Goal: Task Accomplishment & Management: Manage account settings

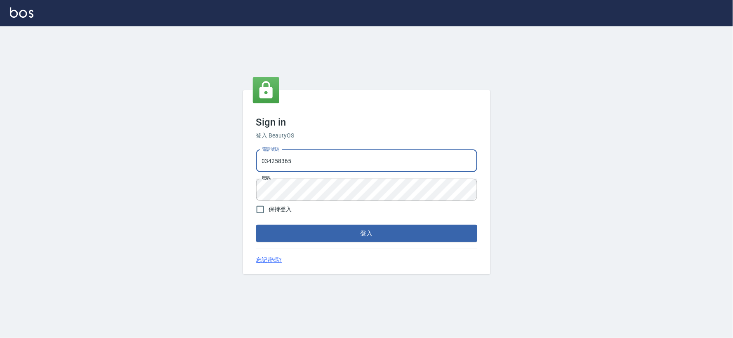
drag, startPoint x: 383, startPoint y: 162, endPoint x: 467, endPoint y: 153, distance: 85.0
click at [382, 162] on input "034258365" at bounding box center [366, 161] width 221 height 22
type input "0925359356"
click at [345, 233] on button "登入" at bounding box center [366, 233] width 221 height 17
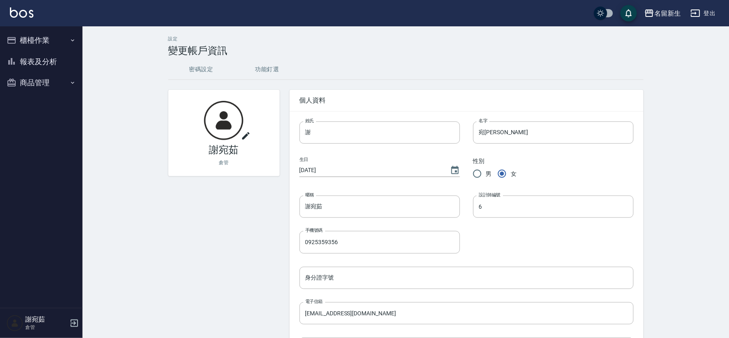
click at [39, 67] on button "報表及分析" at bounding box center [41, 61] width 76 height 21
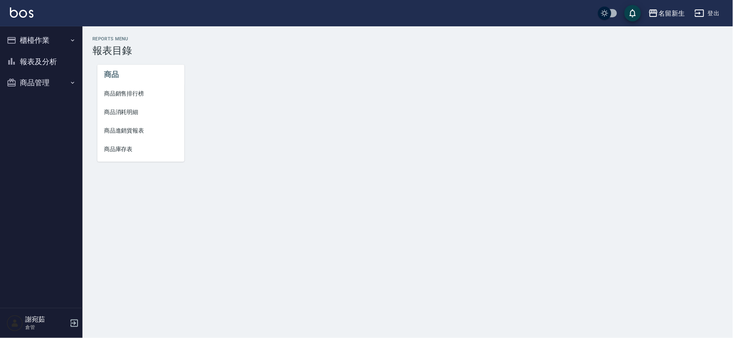
click at [42, 85] on button "商品管理" at bounding box center [41, 82] width 76 height 21
click at [50, 142] on link "商品進貨作業" at bounding box center [41, 144] width 76 height 19
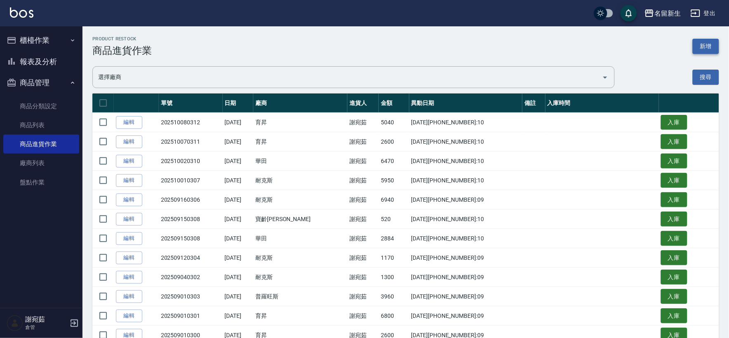
click at [708, 46] on button "新增" at bounding box center [705, 46] width 26 height 15
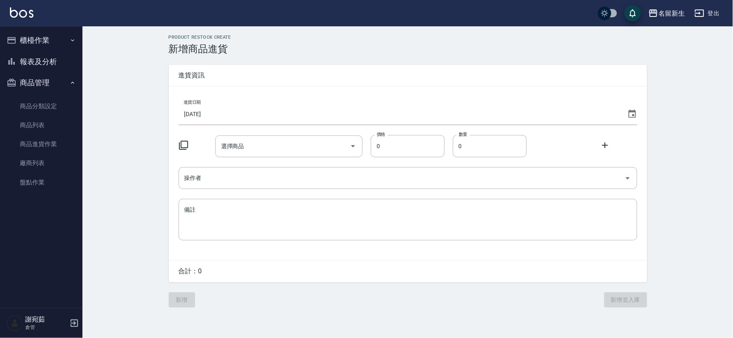
click at [632, 118] on icon at bounding box center [631, 114] width 7 height 8
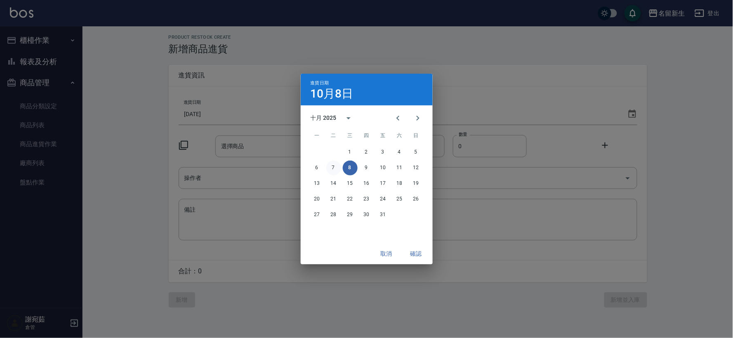
click at [331, 167] on button "7" at bounding box center [333, 168] width 15 height 15
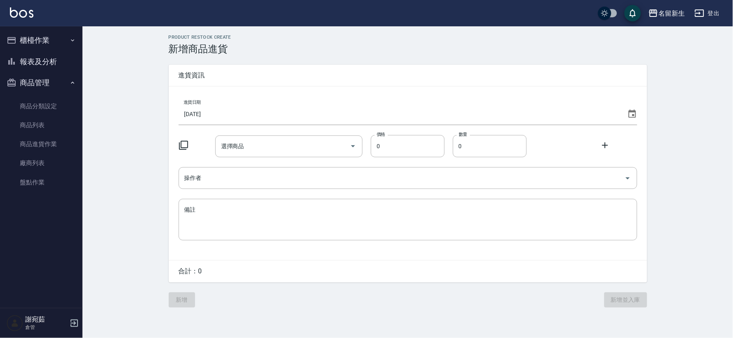
click at [182, 146] on icon at bounding box center [184, 146] width 10 height 10
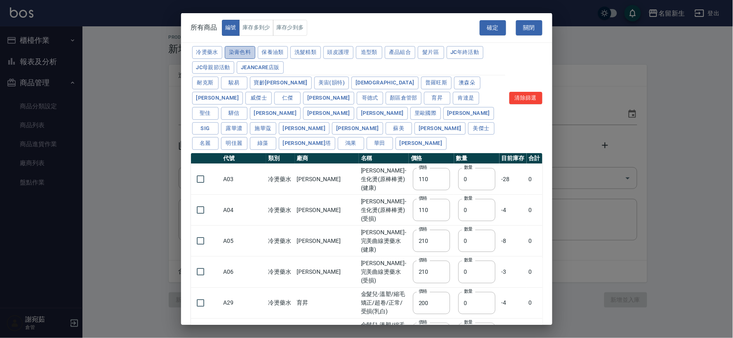
click at [240, 54] on button "染膏色料" at bounding box center [240, 52] width 31 height 13
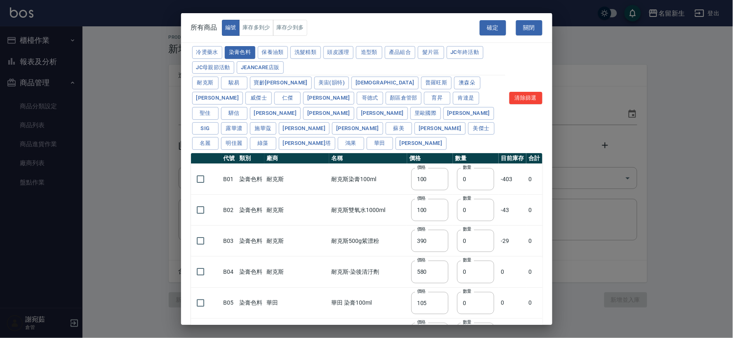
type input "100"
type input "390"
type input "580"
type input "105"
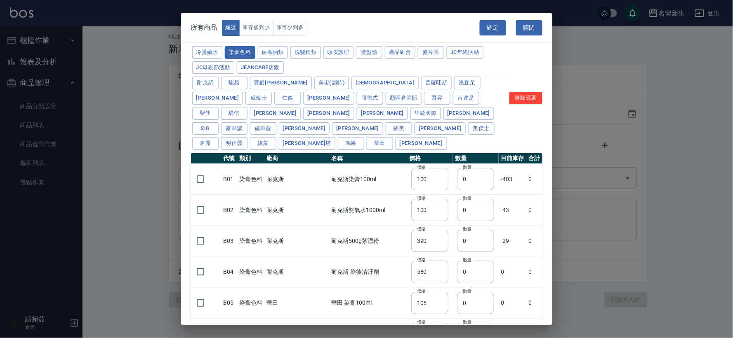
type input "406"
type input "105"
type input "450"
type input "102"
type input "137"
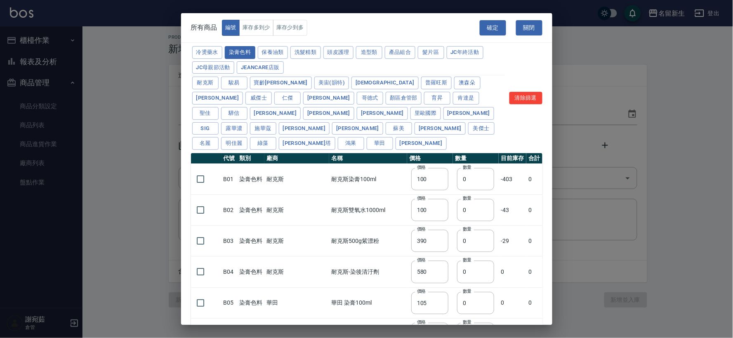
type input "110"
type input "133"
type input "186"
type input "133"
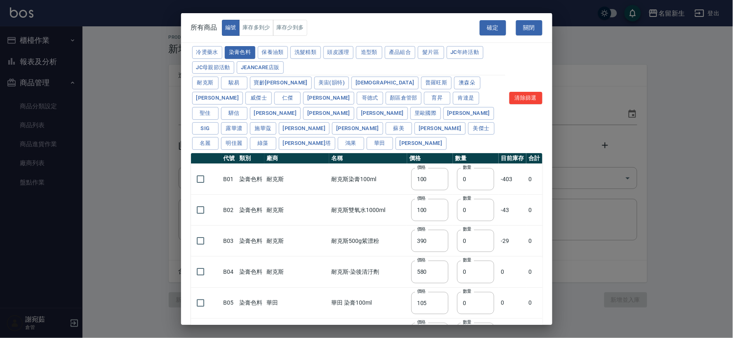
type input "450"
type input "350"
type input "112"
type input "450"
type input "1060"
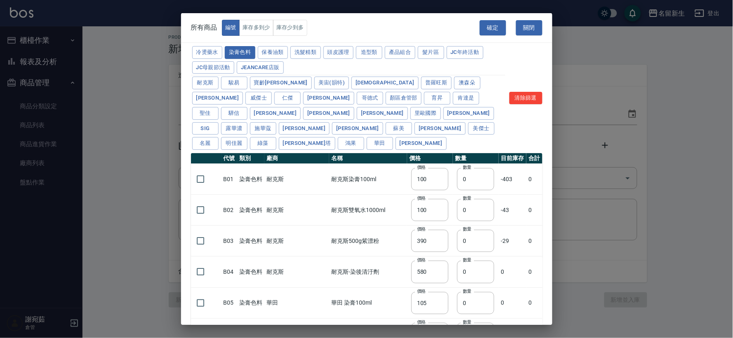
type input "190"
type input "250"
type input "350"
type input "735"
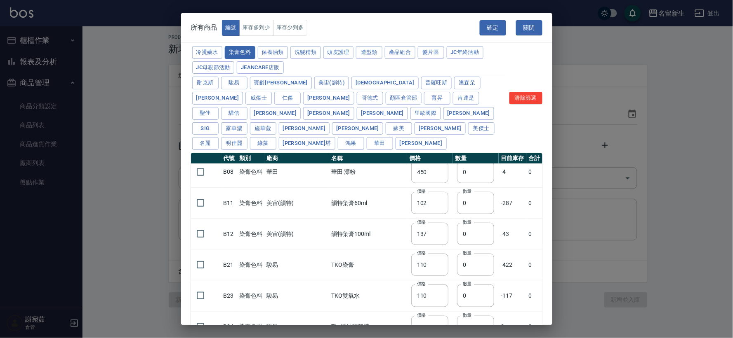
scroll to position [275, 0]
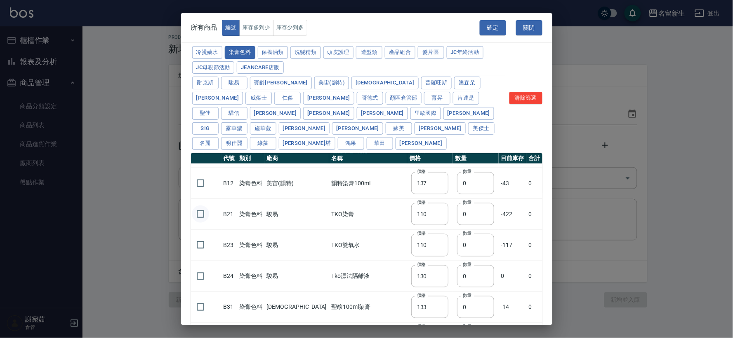
click at [203, 206] on input "checkbox" at bounding box center [200, 214] width 17 height 17
checkbox input "true"
drag, startPoint x: 456, startPoint y: 196, endPoint x: 431, endPoint y: 200, distance: 25.5
click at [432, 200] on tr "B21 染膏色料 駿易 TKO染膏 價格 110 價格 數量 0 數量 -422 0" at bounding box center [366, 214] width 351 height 31
type input "55"
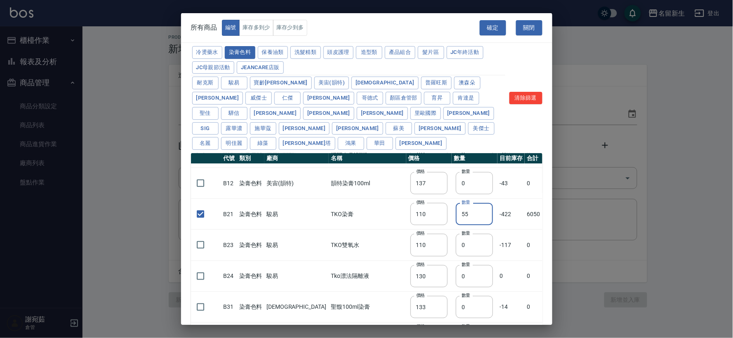
click at [200, 237] on input "checkbox" at bounding box center [200, 245] width 17 height 17
checkbox input "true"
drag, startPoint x: 449, startPoint y: 232, endPoint x: 440, endPoint y: 231, distance: 8.7
click at [451, 231] on td "數量 0 數量" at bounding box center [474, 245] width 46 height 31
type input "14"
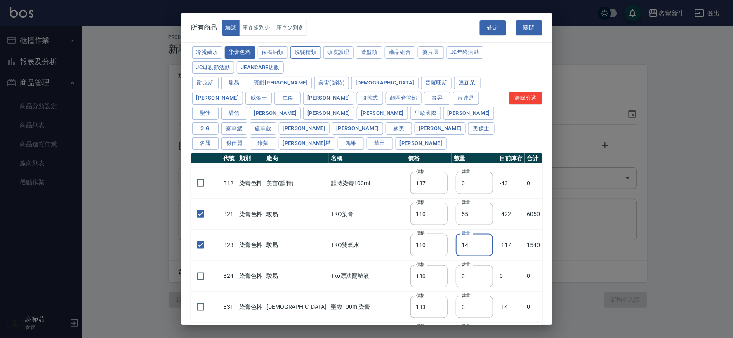
click at [310, 50] on button "洗髮精類" at bounding box center [305, 52] width 31 height 13
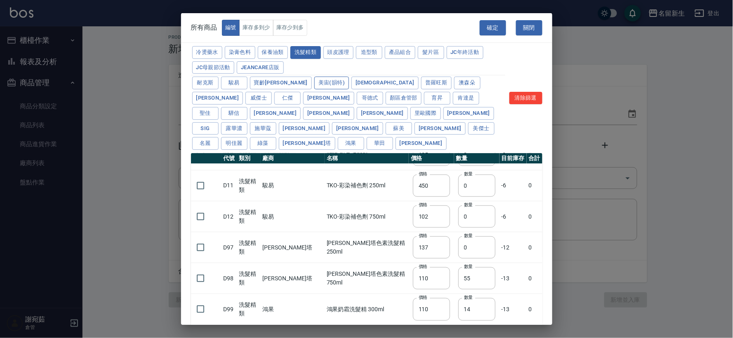
type input "350"
type input "175"
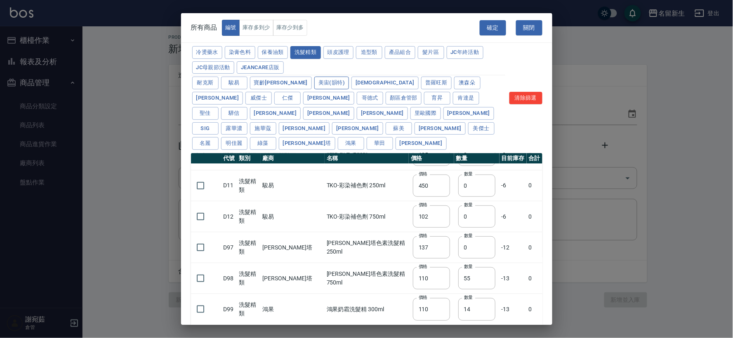
type input "455"
type input "440"
type input "200"
type input "420"
type input "300"
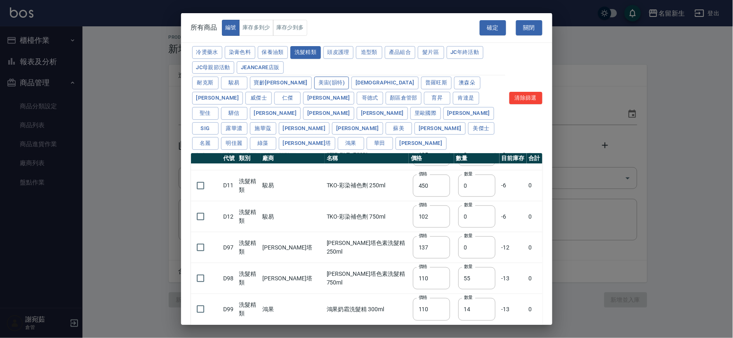
checkbox input "false"
type input "750"
type input "0"
checkbox input "false"
type input "300"
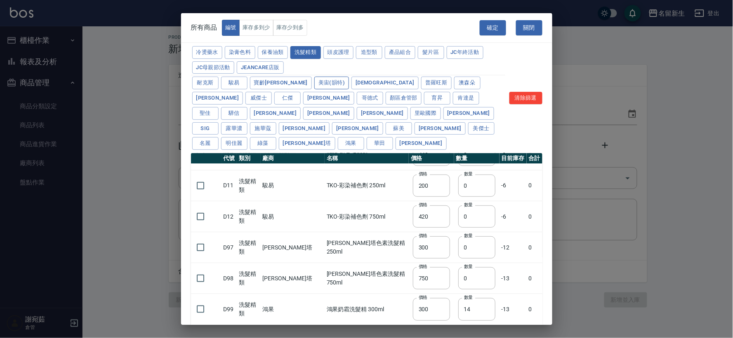
type input "0"
type input "330"
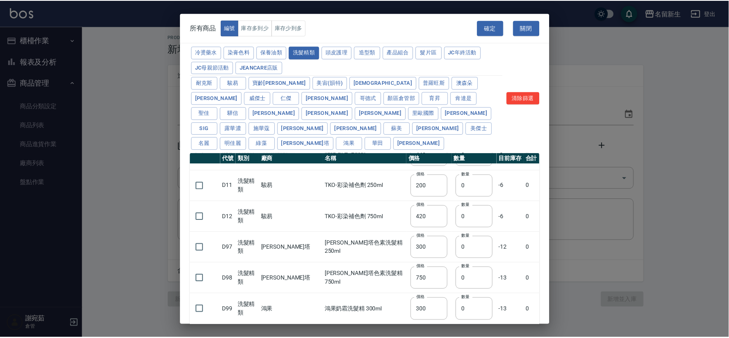
scroll to position [211, 0]
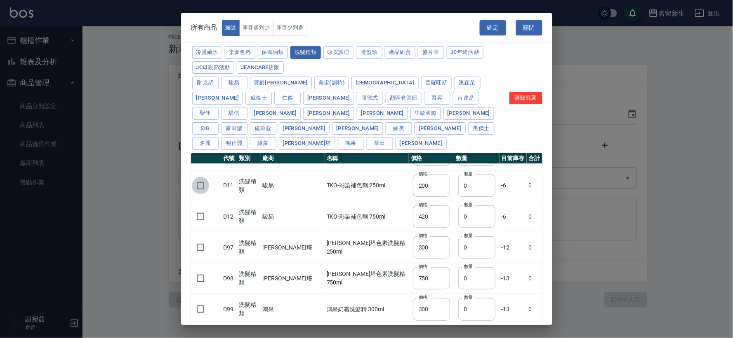
click at [201, 177] on input "checkbox" at bounding box center [200, 185] width 17 height 17
checkbox input "true"
click at [197, 208] on input "checkbox" at bounding box center [200, 216] width 17 height 17
checkbox input "true"
drag, startPoint x: 458, startPoint y: 171, endPoint x: 435, endPoint y: 170, distance: 23.9
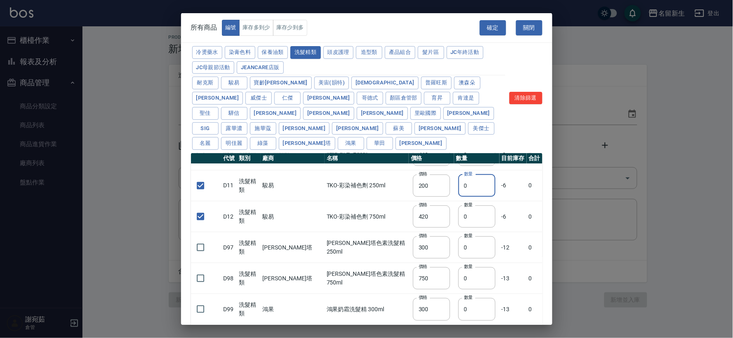
click at [435, 170] on tr "D11 洗髮精類 駿易 TKO-彩染補色劑 250ml 價格 200 價格 數量 0 數量 -6 0" at bounding box center [366, 185] width 351 height 31
type input "2"
drag, startPoint x: 460, startPoint y: 199, endPoint x: 444, endPoint y: 198, distance: 16.1
click at [454, 202] on td "數量 0 數量" at bounding box center [476, 217] width 45 height 31
type input "1"
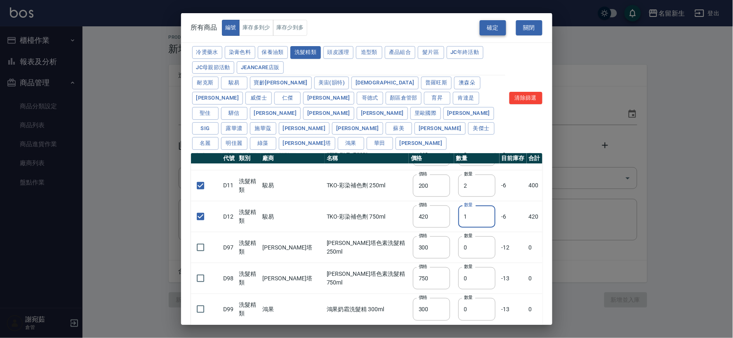
click at [494, 26] on button "確定" at bounding box center [492, 27] width 26 height 15
type input "B21 TKO染膏"
type input "110"
type input "55"
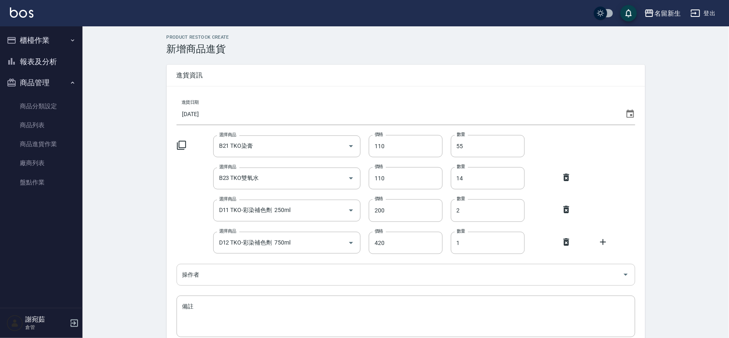
click at [233, 277] on input "操作者" at bounding box center [399, 275] width 439 height 14
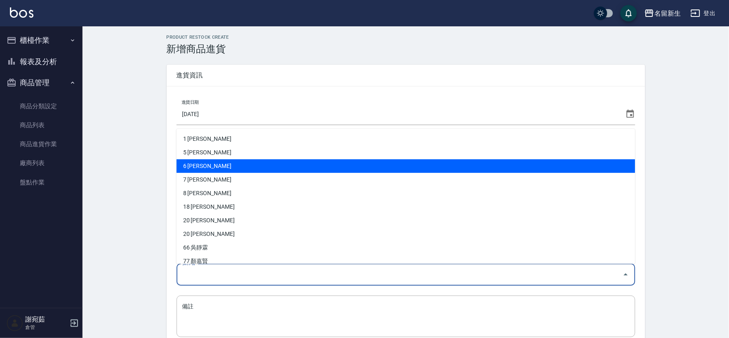
click at [208, 162] on li "6 [PERSON_NAME]" at bounding box center [405, 167] width 458 height 14
type input "謝宛茹"
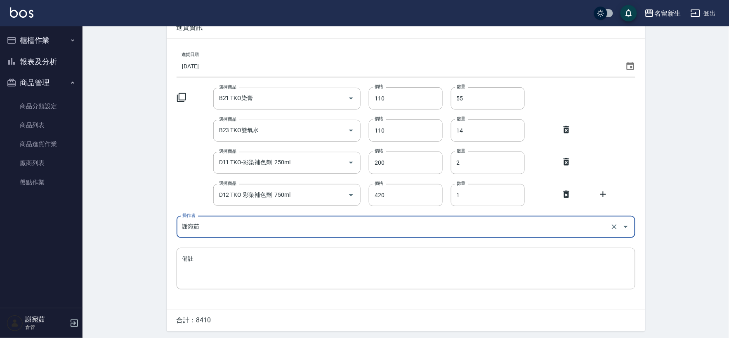
scroll to position [75, 0]
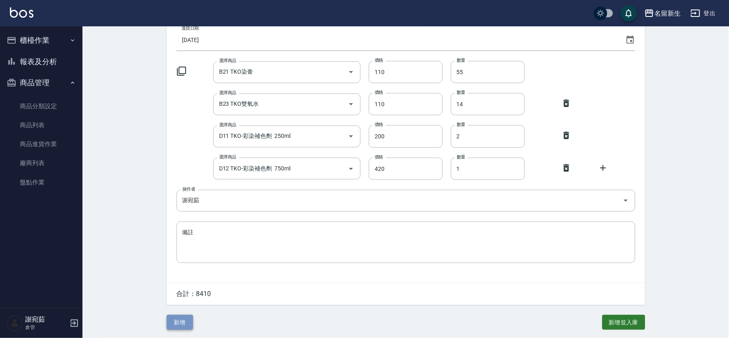
click at [181, 322] on button "新增" at bounding box center [180, 322] width 26 height 15
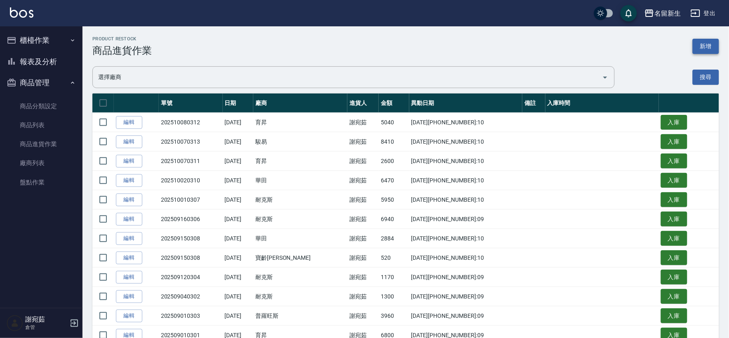
click at [707, 48] on button "新增" at bounding box center [705, 46] width 26 height 15
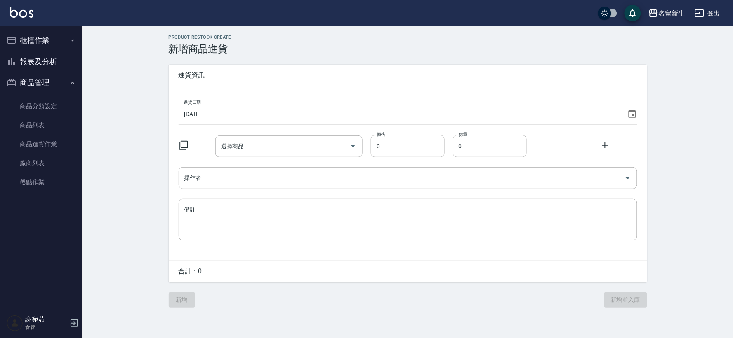
click at [633, 113] on icon at bounding box center [632, 114] width 10 height 10
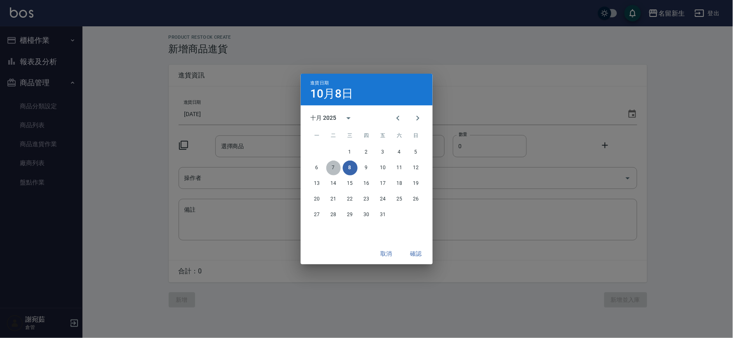
click at [334, 165] on button "7" at bounding box center [333, 168] width 15 height 15
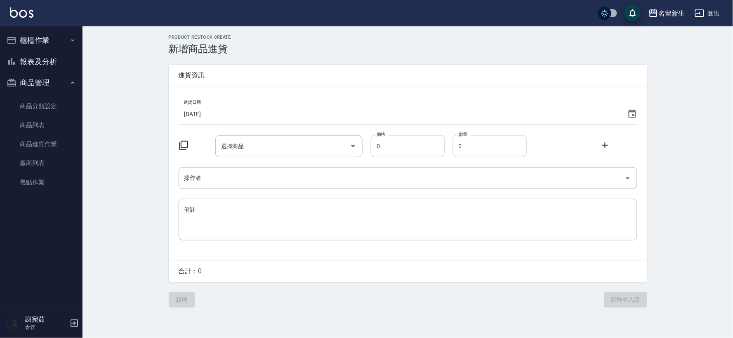
click at [183, 146] on icon at bounding box center [184, 146] width 10 height 10
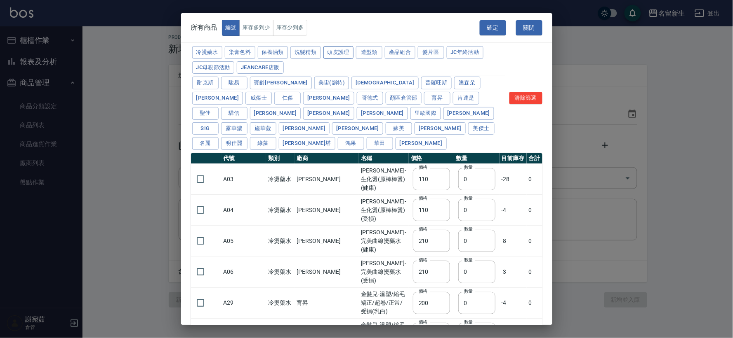
click at [346, 56] on button "頭皮護理" at bounding box center [338, 52] width 31 height 13
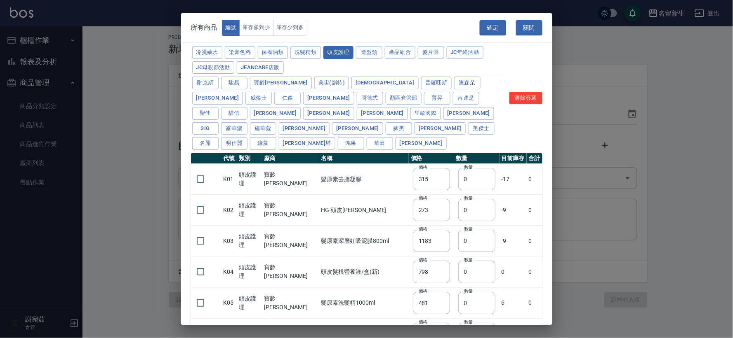
type input "315"
type input "273"
type input "1183"
type input "798"
type input "481"
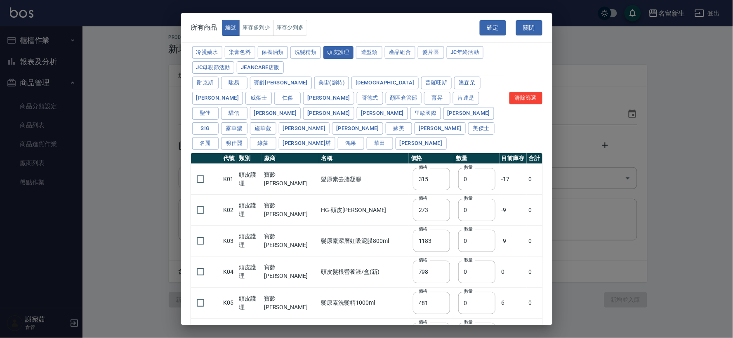
type input "640"
type input "308"
type input "245"
type input "350"
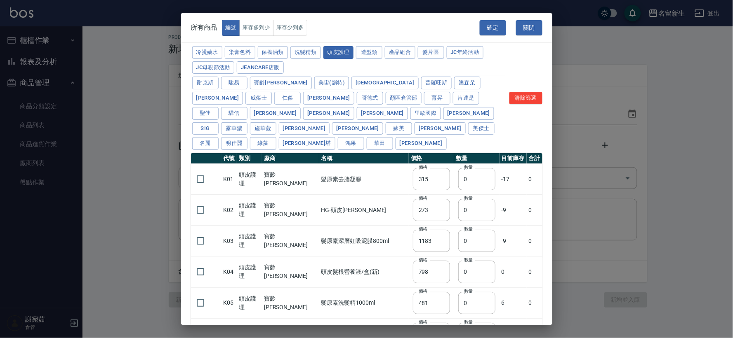
type input "1260"
type input "440"
type input "420"
type input "740"
type input "500"
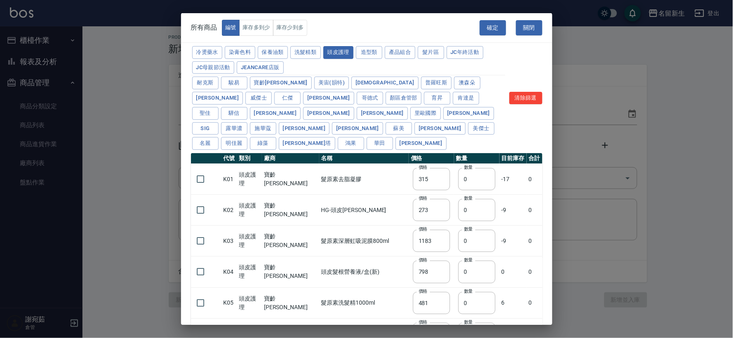
type input "690"
type input "650"
type input "600"
type input "450"
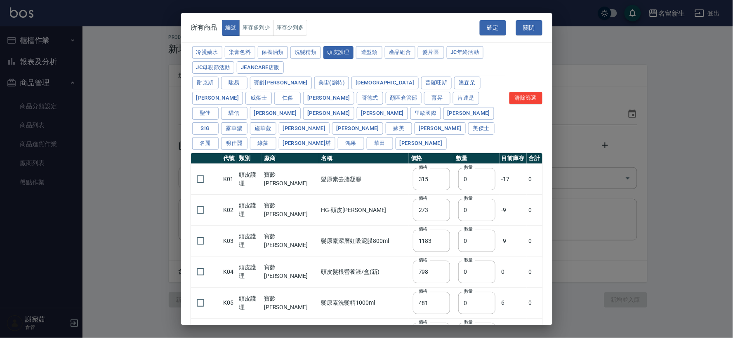
type input "500"
type input "540"
type input "420"
type input "315"
type input "50"
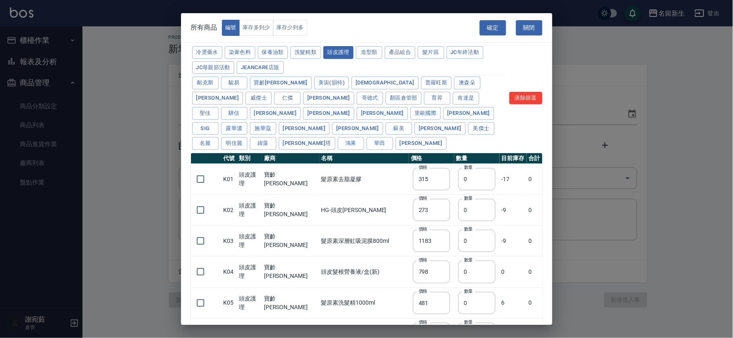
type input "300"
click at [206, 295] on input "checkbox" at bounding box center [200, 303] width 17 height 17
checkbox input "true"
drag, startPoint x: 453, startPoint y: 293, endPoint x: 442, endPoint y: 293, distance: 10.3
click at [454, 293] on td "數量 0 數量" at bounding box center [476, 303] width 45 height 31
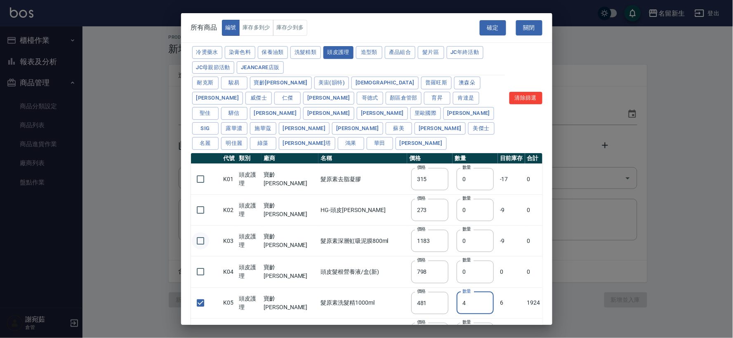
type input "4"
click at [204, 233] on input "checkbox" at bounding box center [200, 241] width 17 height 17
checkbox input "true"
drag, startPoint x: 448, startPoint y: 229, endPoint x: 421, endPoint y: 227, distance: 27.3
click at [432, 228] on tr "K03 頭皮護理 寶齡富錦 髮原素深層虹吸泥膜800ml 價格 1183 價格 數量 0 數量 -9 0" at bounding box center [366, 241] width 351 height 31
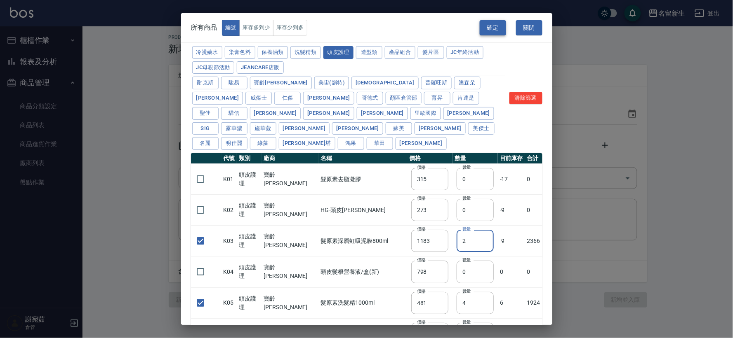
type input "2"
click at [492, 23] on button "確定" at bounding box center [492, 27] width 26 height 15
type input "K05 髮原素洗髮精1000ml"
type input "481"
type input "4"
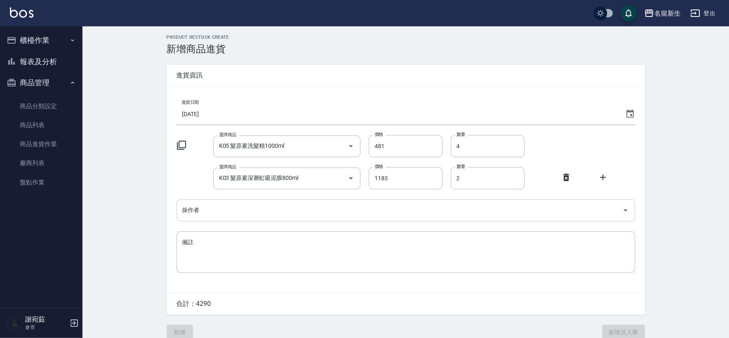
click at [195, 219] on div "操作者" at bounding box center [405, 211] width 458 height 22
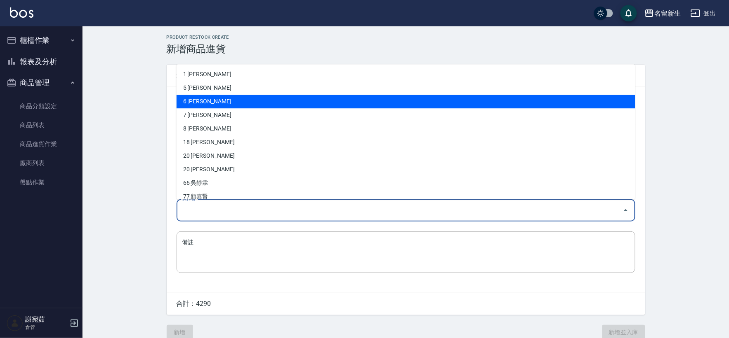
click at [222, 105] on li "6 [PERSON_NAME]" at bounding box center [405, 102] width 458 height 14
type input "謝宛茹"
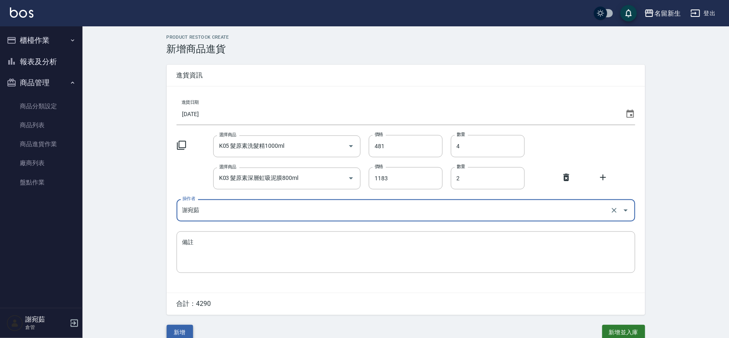
click at [174, 333] on button "新增" at bounding box center [180, 332] width 26 height 15
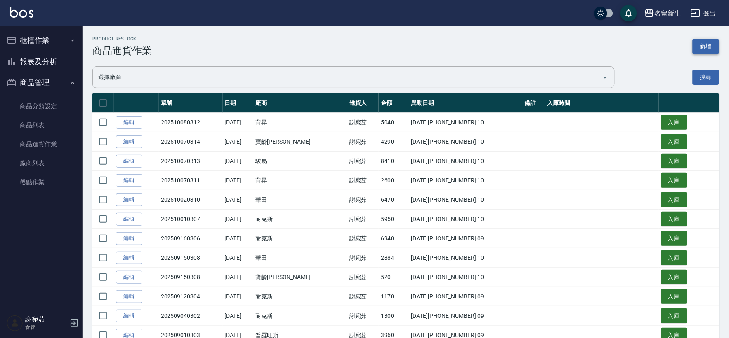
click at [708, 42] on button "新增" at bounding box center [705, 46] width 26 height 15
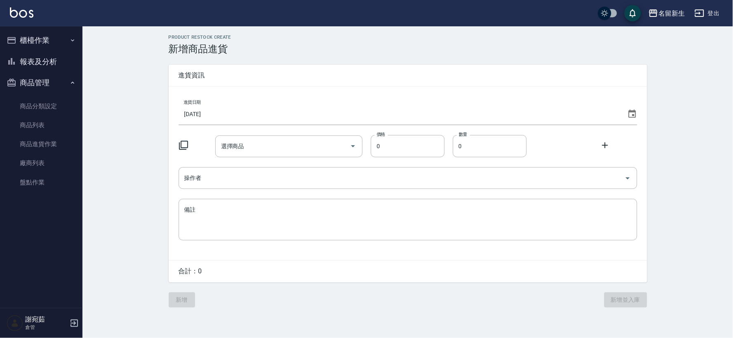
click at [186, 150] on div at bounding box center [197, 147] width 37 height 12
click at [628, 115] on icon at bounding box center [632, 114] width 10 height 10
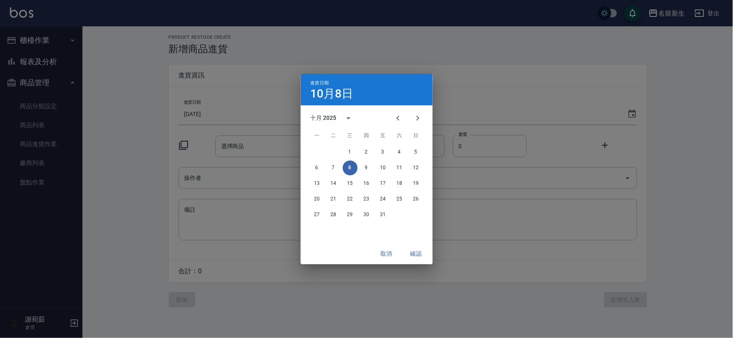
click at [632, 113] on div "進貨日期 [DATE] 十月 2025 一 二 三 四 五 六 日 1 2 3 4 5 6 7 8 9 10 11 12 13 14 15 16 17 18 …" at bounding box center [366, 169] width 733 height 338
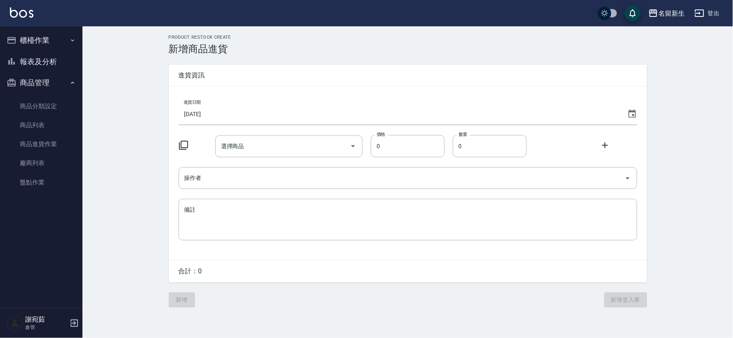
click at [634, 116] on icon at bounding box center [631, 114] width 7 height 8
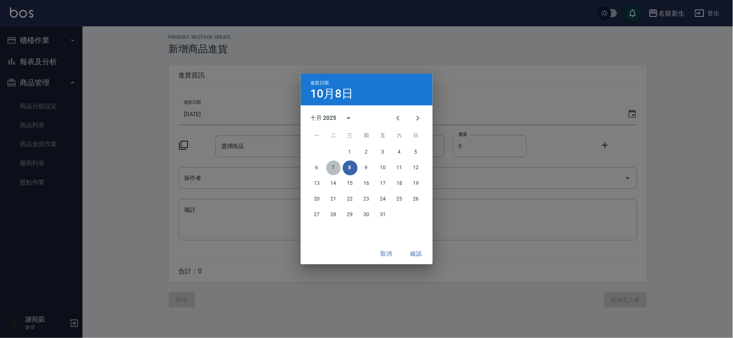
click at [333, 166] on button "7" at bounding box center [333, 168] width 15 height 15
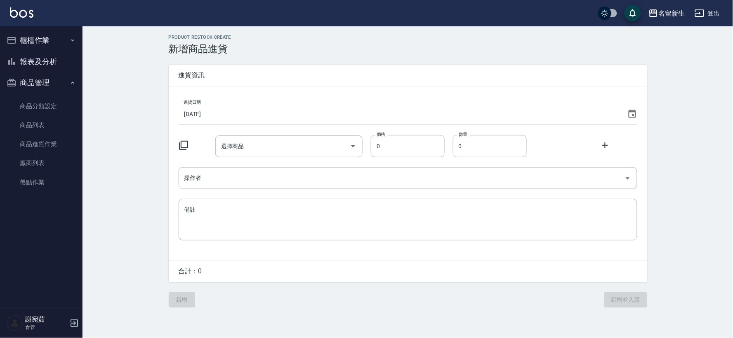
click at [185, 144] on icon at bounding box center [184, 146] width 10 height 10
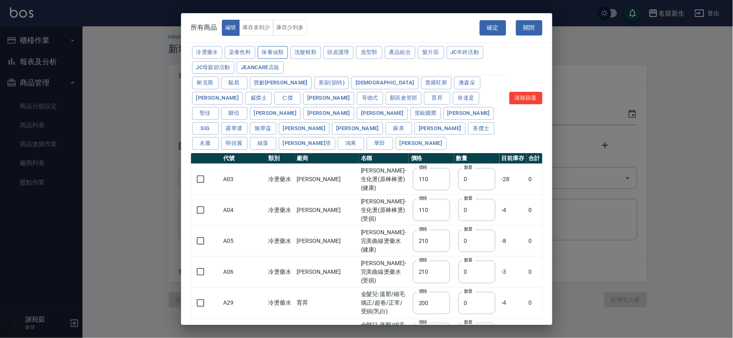
click at [275, 52] on button "保養油類" at bounding box center [273, 52] width 31 height 13
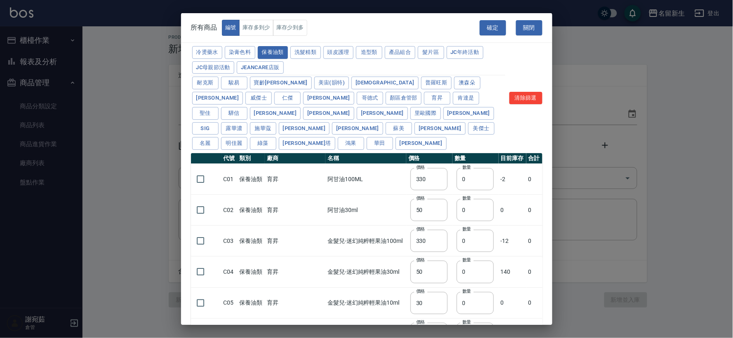
type input "330"
type input "50"
type input "330"
type input "50"
type input "30"
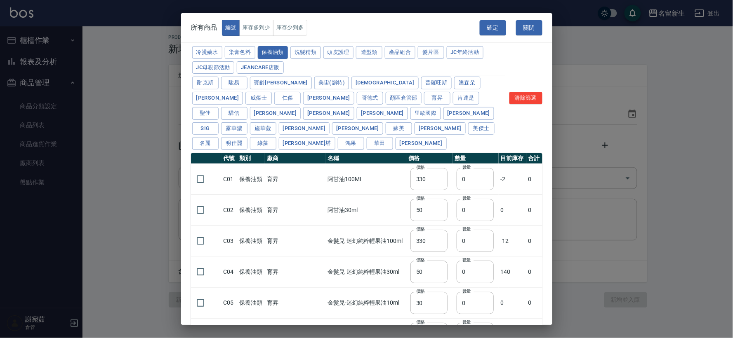
type input "960"
type input "1040"
type input "1520"
type input "120"
type input "1300"
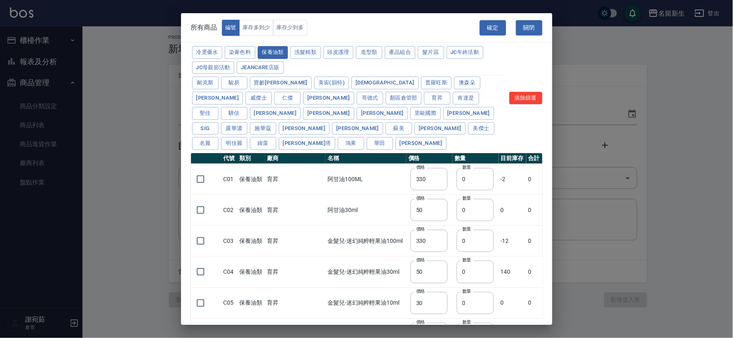
type input "1520"
type input "2000"
type input "240"
type input "50"
type input "400"
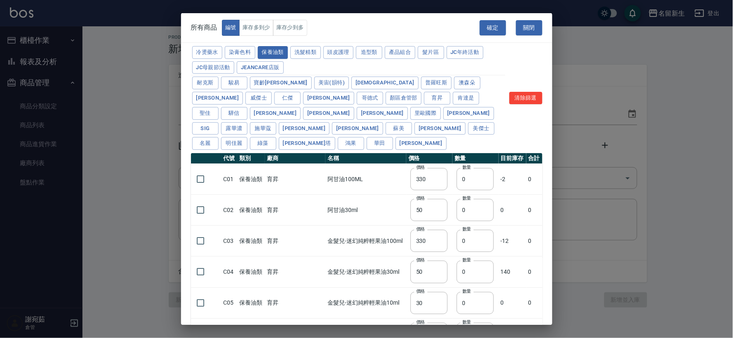
type input "800"
type input "700"
type input "272"
type input "2450"
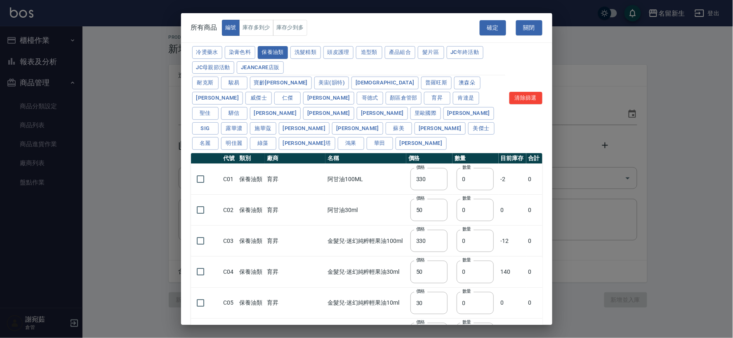
type input "450"
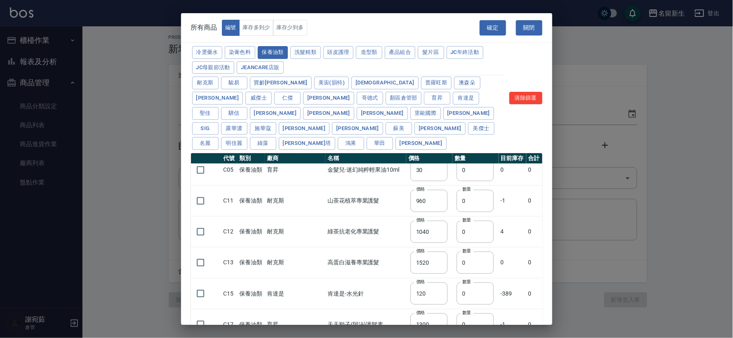
scroll to position [137, 0]
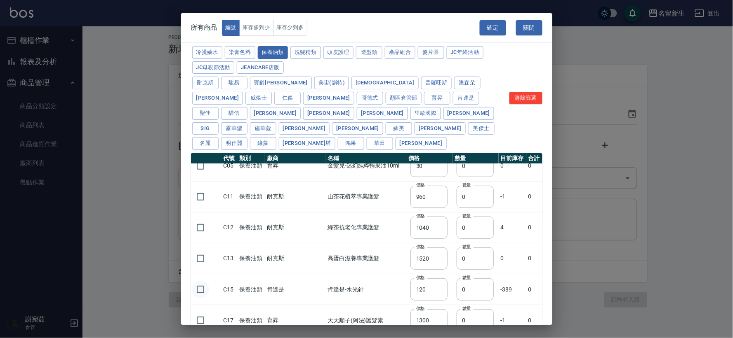
click at [202, 281] on input "checkbox" at bounding box center [200, 289] width 17 height 17
checkbox input "true"
drag, startPoint x: 456, startPoint y: 277, endPoint x: 443, endPoint y: 275, distance: 13.3
click at [456, 279] on input "0" at bounding box center [474, 290] width 37 height 22
type input "50"
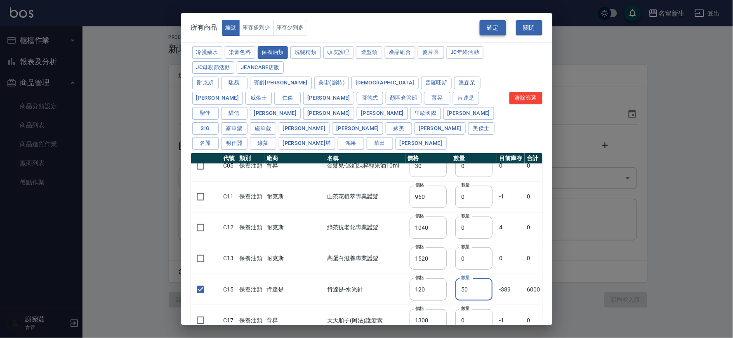
click at [488, 25] on button "確定" at bounding box center [492, 27] width 26 height 15
type input "C15 肯達是-水光針"
type input "120"
type input "50"
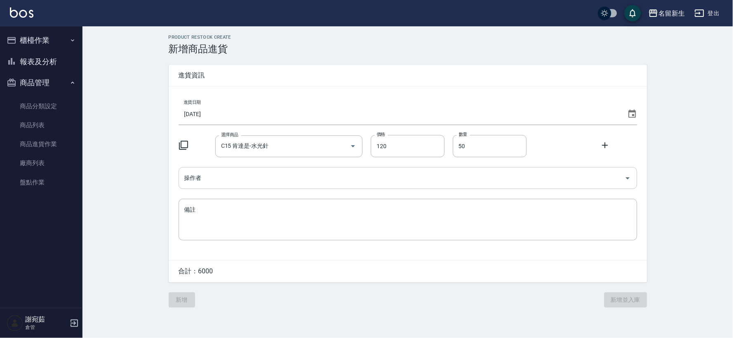
click at [217, 174] on input "操作者" at bounding box center [401, 178] width 439 height 14
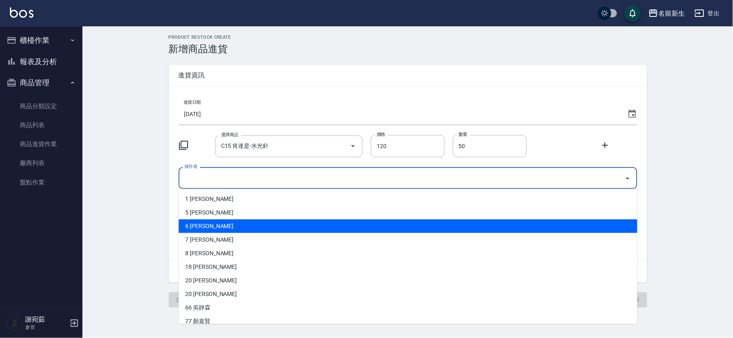
click at [221, 228] on li "6 [PERSON_NAME]" at bounding box center [408, 227] width 458 height 14
type input "謝宛茹"
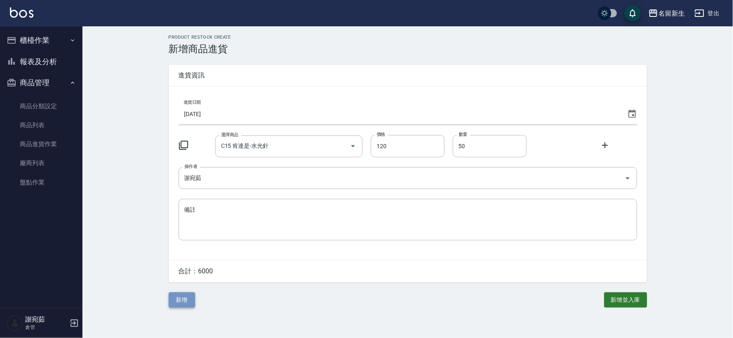
click at [179, 303] on button "新增" at bounding box center [182, 300] width 26 height 15
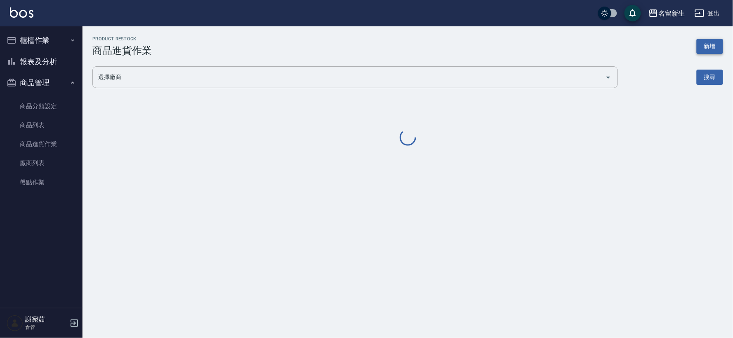
click at [714, 52] on button "新增" at bounding box center [709, 46] width 26 height 15
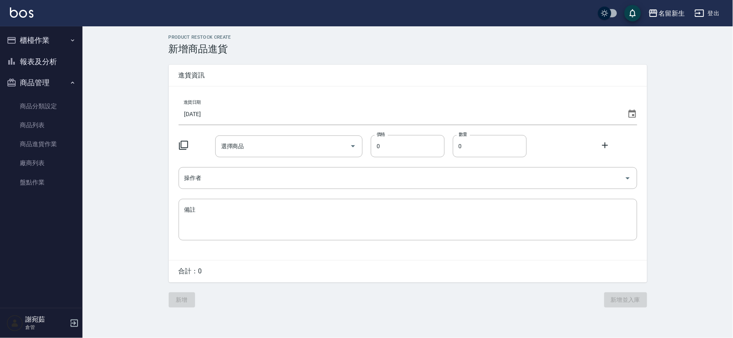
click at [631, 114] on icon at bounding box center [632, 114] width 10 height 10
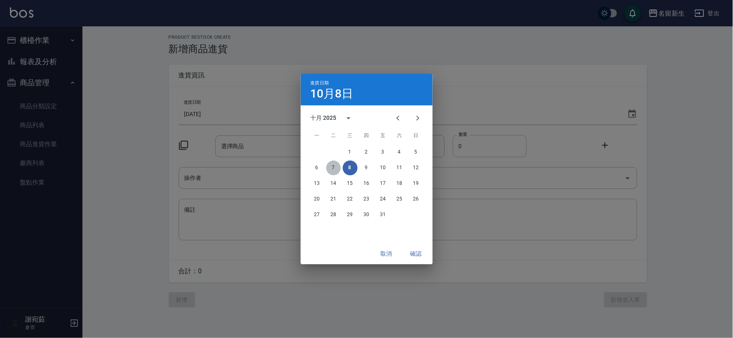
click at [331, 172] on button "7" at bounding box center [333, 168] width 15 height 15
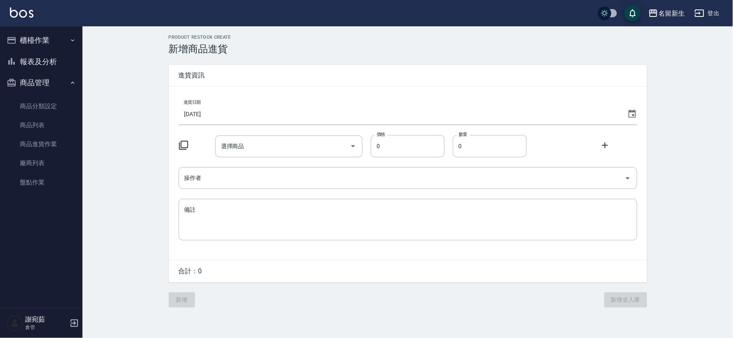
click at [190, 142] on div at bounding box center [197, 147] width 37 height 12
click at [186, 145] on icon at bounding box center [184, 146] width 10 height 10
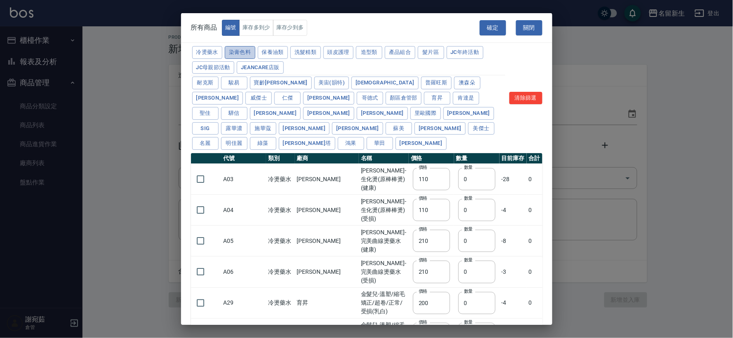
click at [247, 52] on button "染膏色料" at bounding box center [240, 52] width 31 height 13
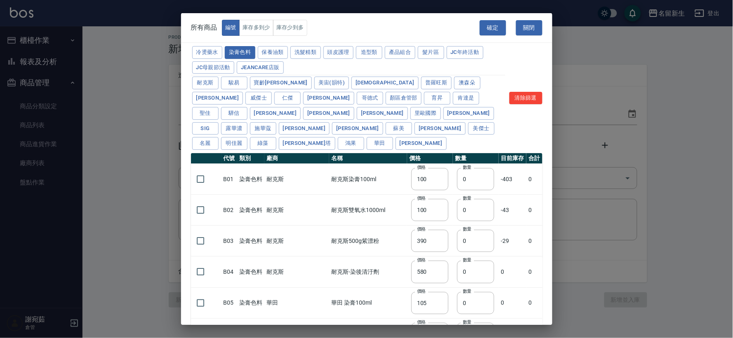
type input "100"
type input "390"
type input "580"
type input "105"
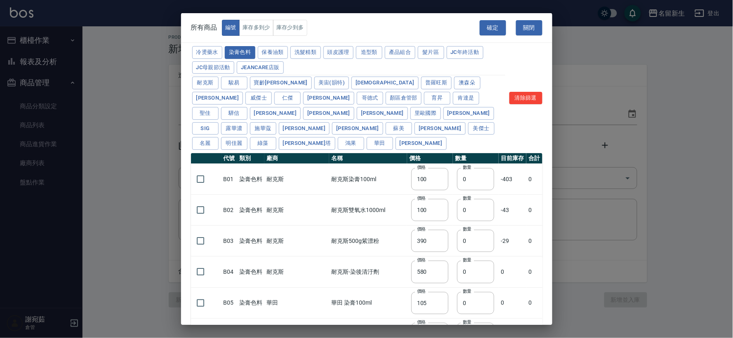
type input "406"
type input "105"
type input "450"
type input "102"
type input "137"
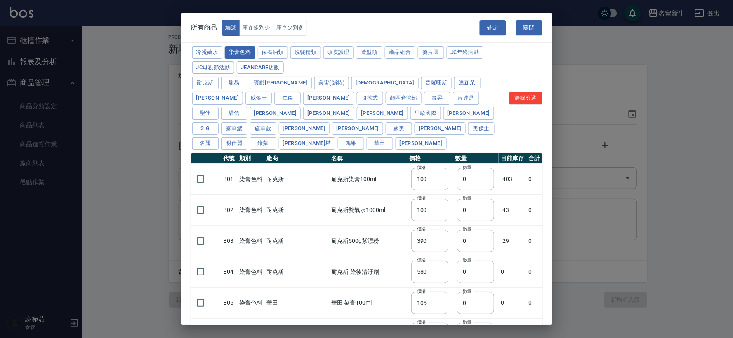
type input "110"
type input "133"
type input "186"
type input "133"
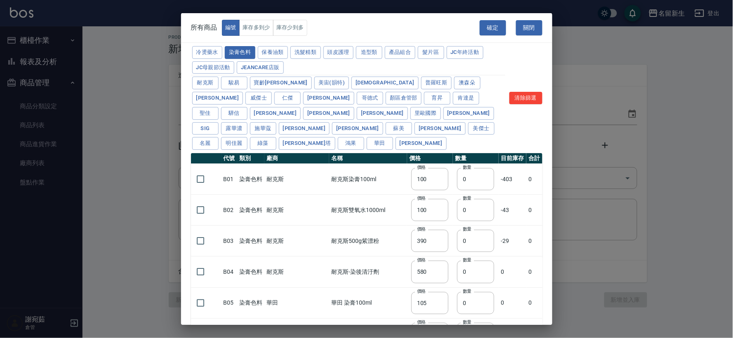
type input "450"
type input "350"
type input "112"
type input "450"
type input "1060"
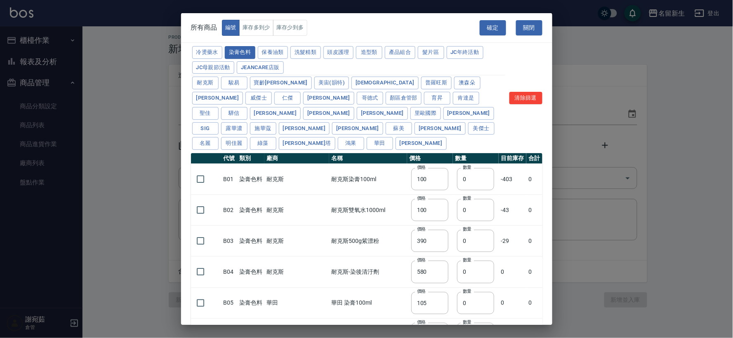
type input "190"
type input "250"
type input "350"
type input "735"
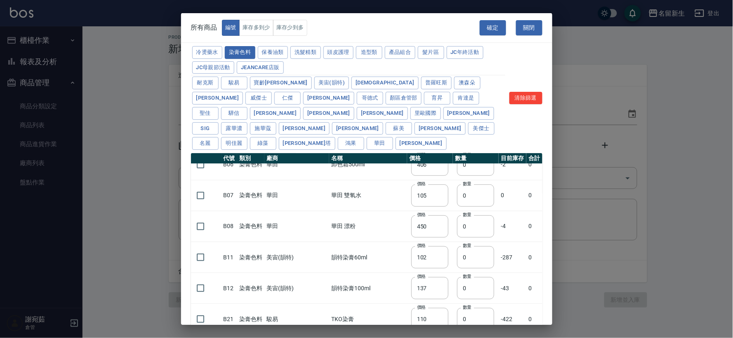
scroll to position [183, 0]
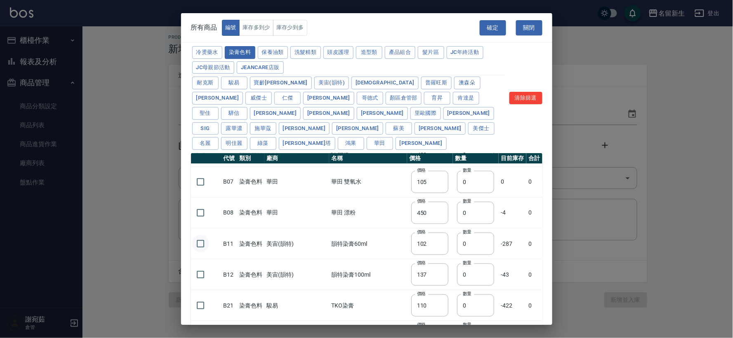
click at [199, 235] on input "checkbox" at bounding box center [200, 243] width 17 height 17
checkbox input "true"
click at [430, 229] on tr "B11 染膏色料 美宙(韻特) 韻特染膏60ml 價格 102 價格 數量 0 數量 -287 0" at bounding box center [366, 244] width 351 height 31
type input "30"
click at [491, 25] on button "確定" at bounding box center [492, 27] width 26 height 15
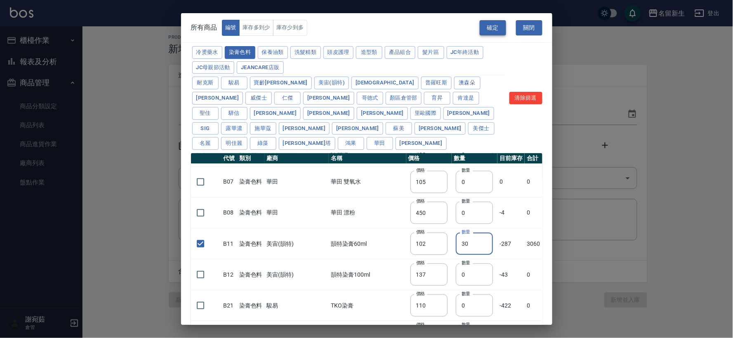
type input "B11 韻特染膏60ml"
type input "102"
type input "30"
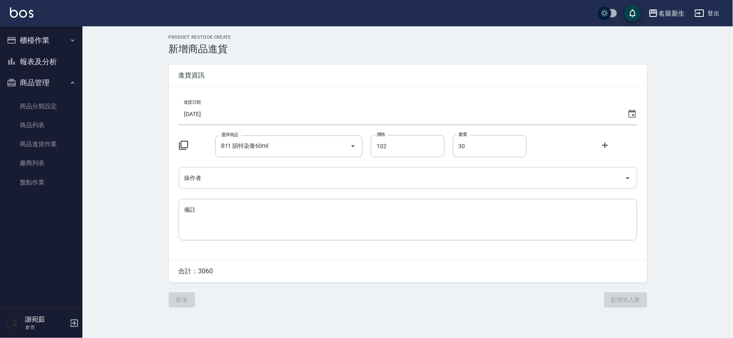
click at [293, 181] on input "操作者" at bounding box center [401, 178] width 439 height 14
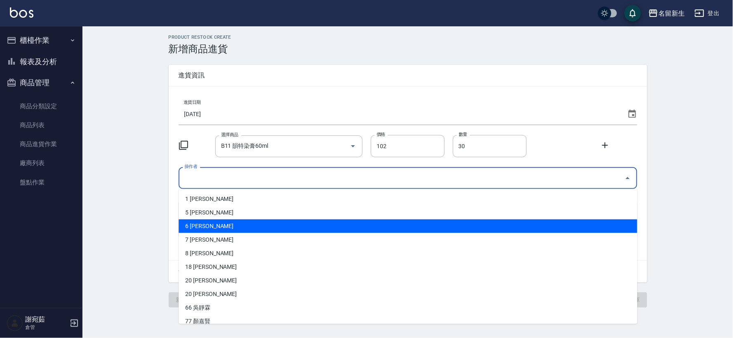
click at [212, 227] on li "6 [PERSON_NAME]" at bounding box center [408, 227] width 458 height 14
type input "謝宛茹"
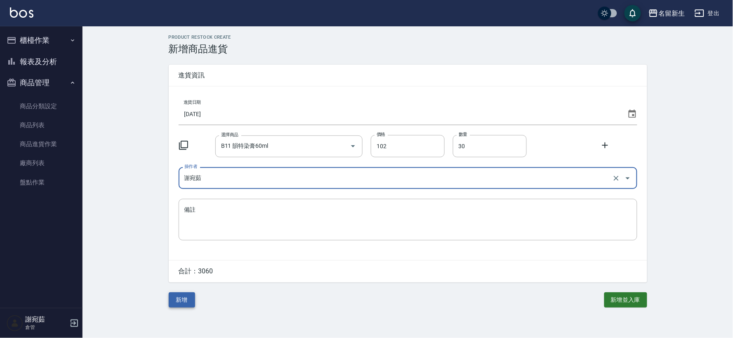
click at [181, 298] on button "新增" at bounding box center [182, 300] width 26 height 15
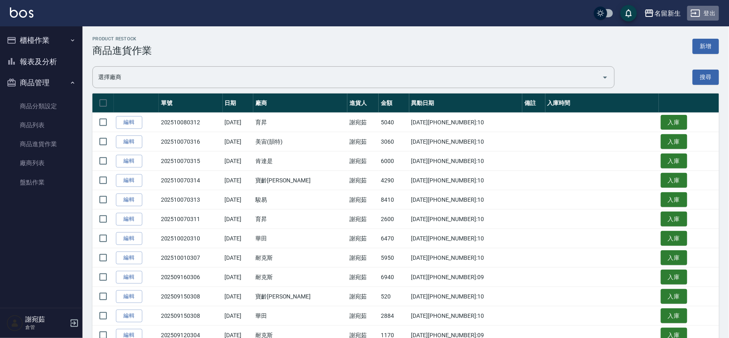
click at [703, 12] on button "登出" at bounding box center [703, 13] width 32 height 15
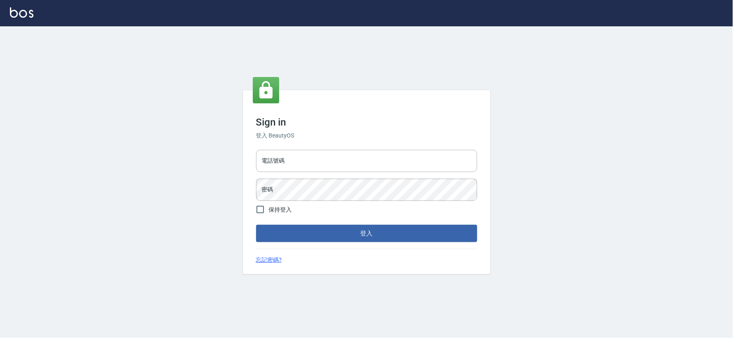
type input "0925359356"
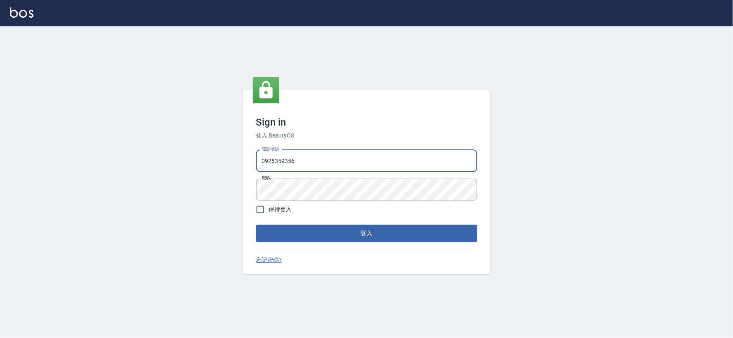
click at [333, 161] on input "0925359356" at bounding box center [366, 161] width 221 height 22
type input "034258365"
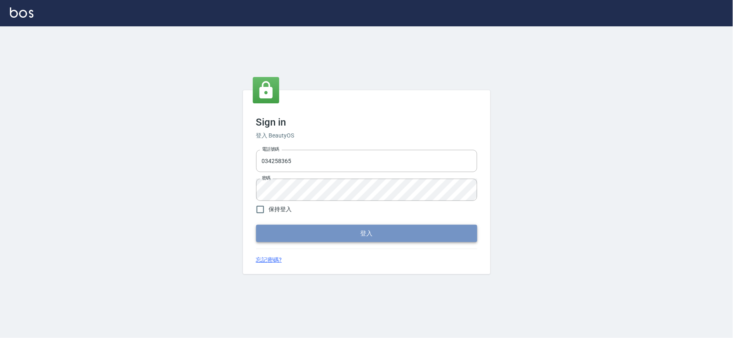
click at [381, 227] on button "登入" at bounding box center [366, 233] width 221 height 17
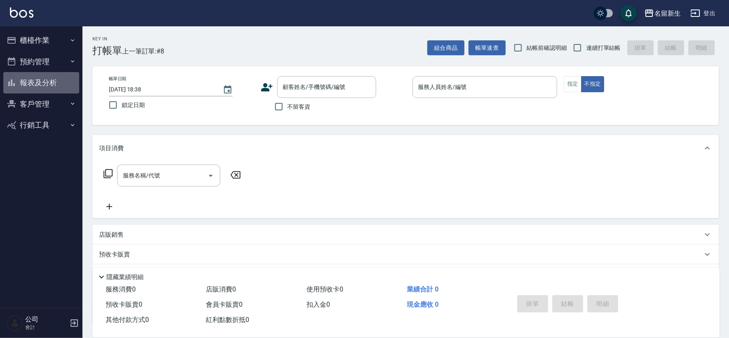
click at [42, 85] on button "報表及分析" at bounding box center [41, 82] width 76 height 21
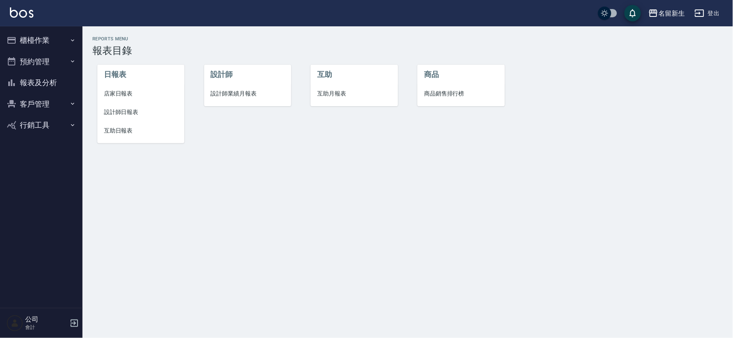
click at [246, 98] on li "設計師業績月報表" at bounding box center [247, 94] width 87 height 19
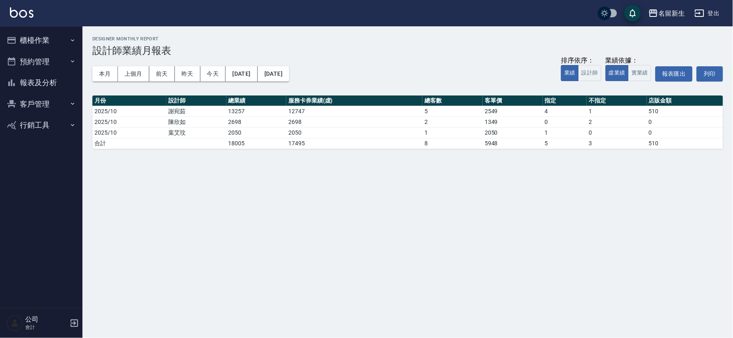
click at [24, 82] on button "報表及分析" at bounding box center [41, 82] width 76 height 21
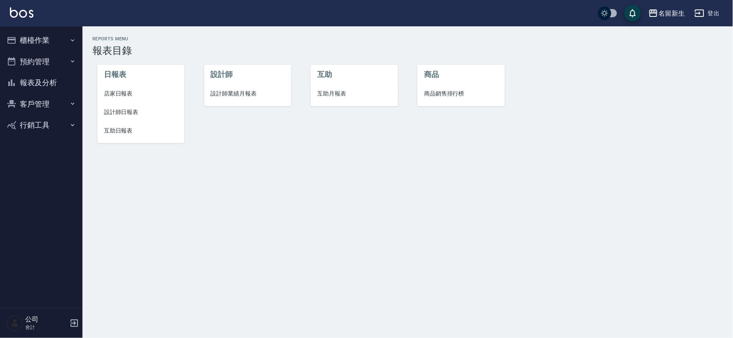
click at [121, 113] on span "設計師日報表" at bounding box center [141, 112] width 74 height 9
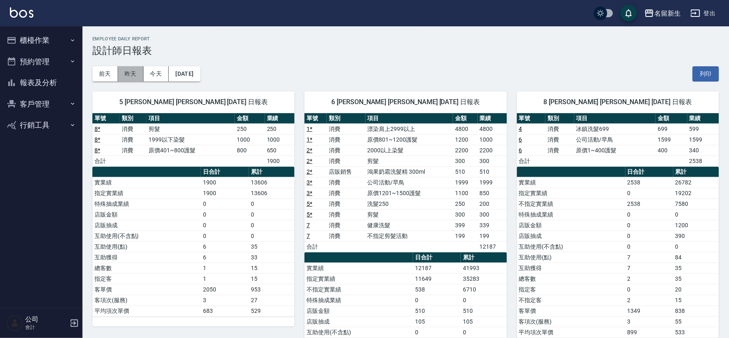
click at [126, 76] on button "昨天" at bounding box center [131, 73] width 26 height 15
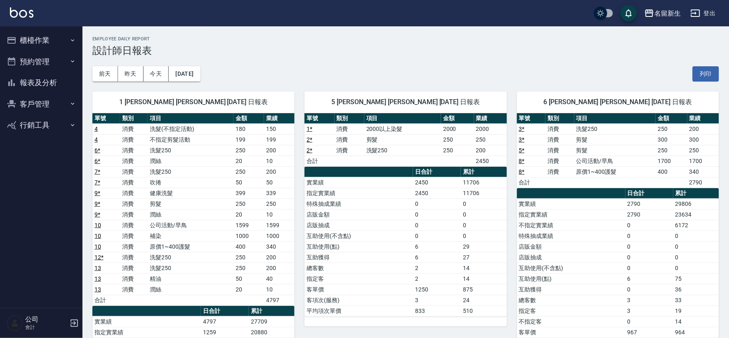
click at [162, 76] on button "今天" at bounding box center [156, 73] width 26 height 15
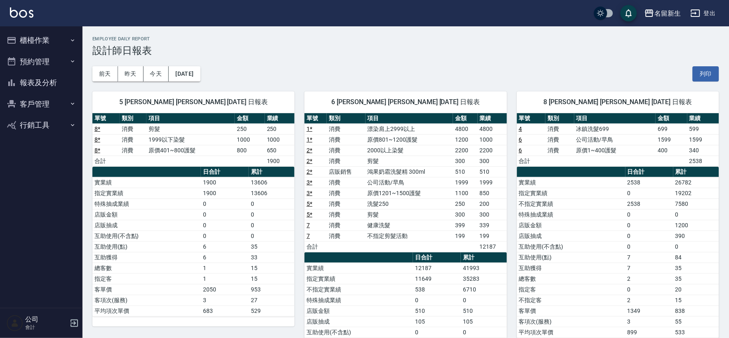
click at [32, 89] on button "報表及分析" at bounding box center [41, 82] width 76 height 21
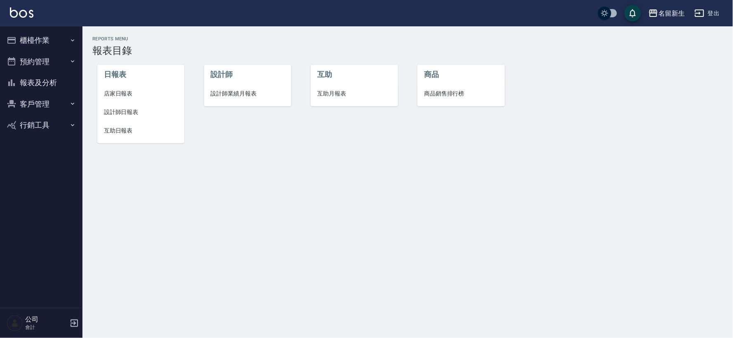
click at [245, 91] on span "設計師業績月報表" at bounding box center [248, 93] width 74 height 9
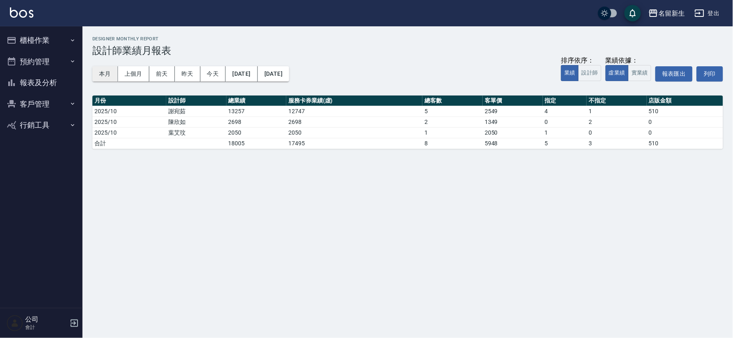
click at [111, 71] on button "本月" at bounding box center [105, 73] width 26 height 15
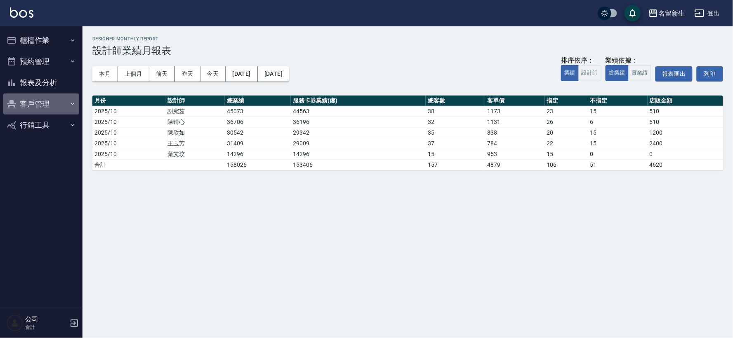
click at [38, 96] on button "客戶管理" at bounding box center [41, 104] width 76 height 21
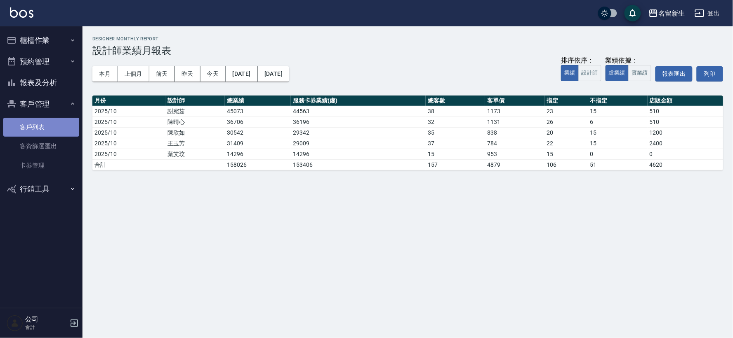
click at [40, 127] on link "客戶列表" at bounding box center [41, 127] width 76 height 19
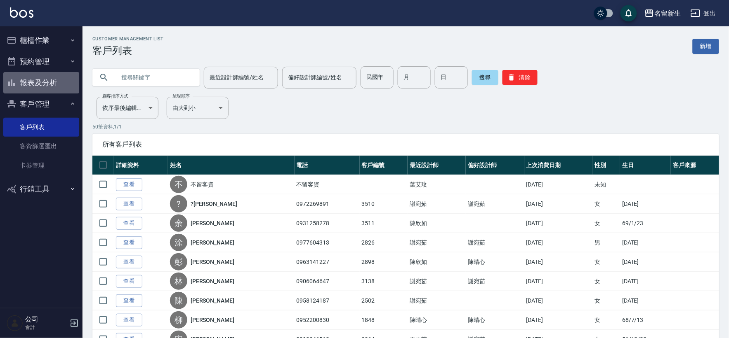
click at [50, 88] on button "報表及分析" at bounding box center [41, 82] width 76 height 21
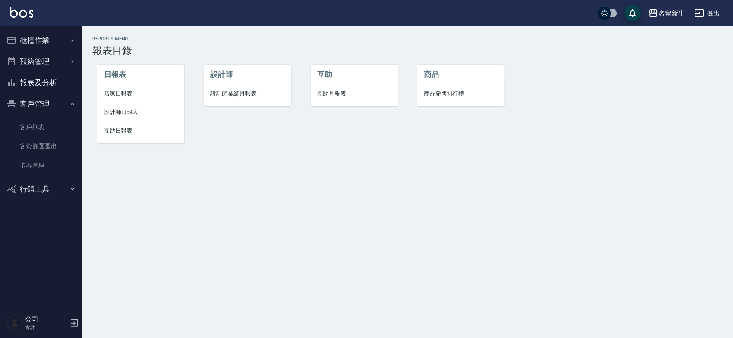
click at [253, 92] on span "設計師業績月報表" at bounding box center [248, 93] width 74 height 9
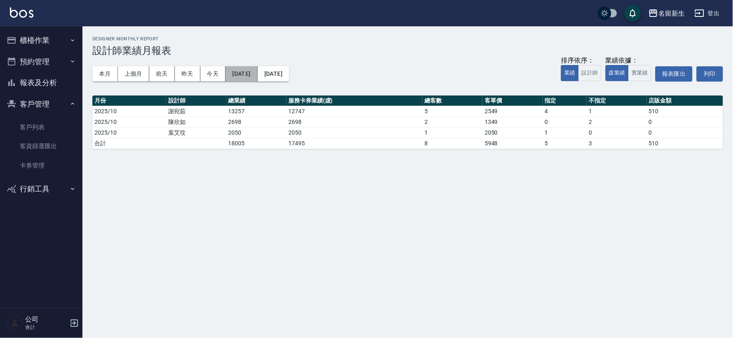
click at [257, 71] on button "[DATE]" at bounding box center [242, 73] width 32 height 15
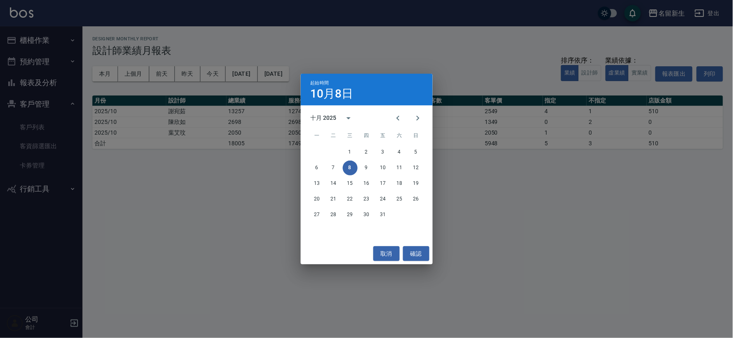
click at [355, 145] on div "1 2 3 4 5" at bounding box center [367, 152] width 132 height 15
click at [355, 146] on button "1" at bounding box center [350, 152] width 15 height 15
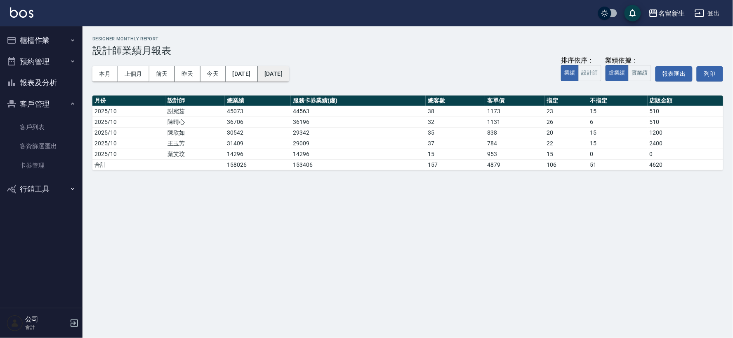
click at [289, 73] on button "[DATE]" at bounding box center [273, 73] width 31 height 15
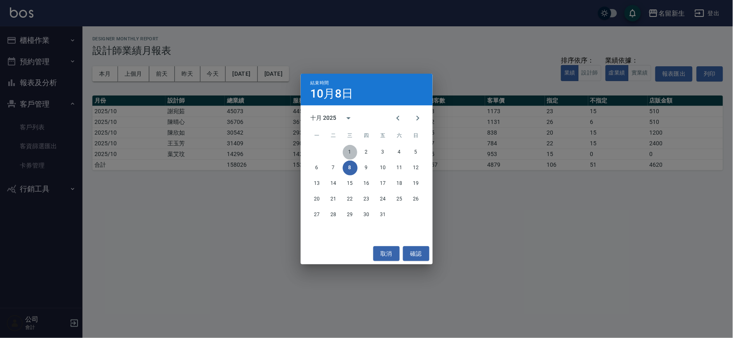
click at [349, 150] on button "1" at bounding box center [350, 152] width 15 height 15
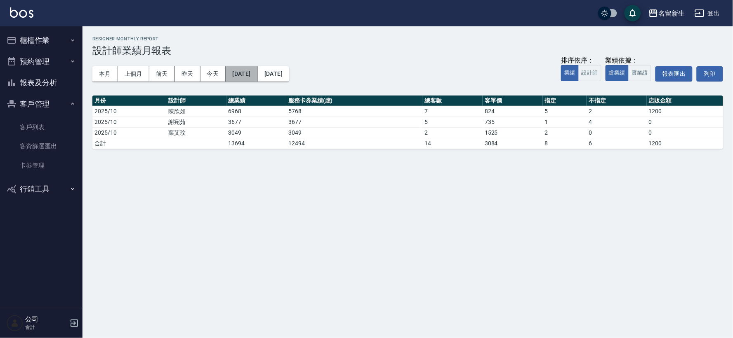
click at [257, 71] on button "[DATE]" at bounding box center [242, 73] width 32 height 15
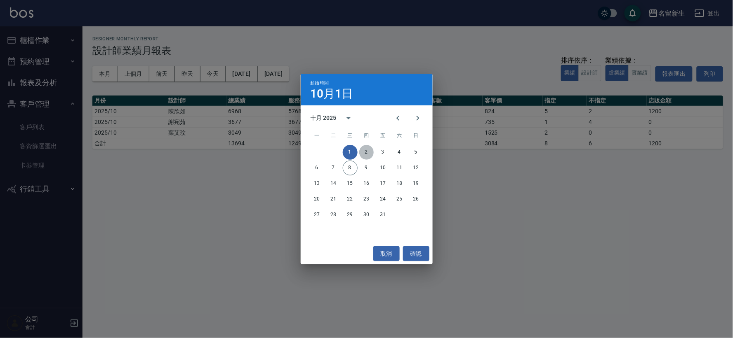
click at [365, 151] on button "2" at bounding box center [366, 152] width 15 height 15
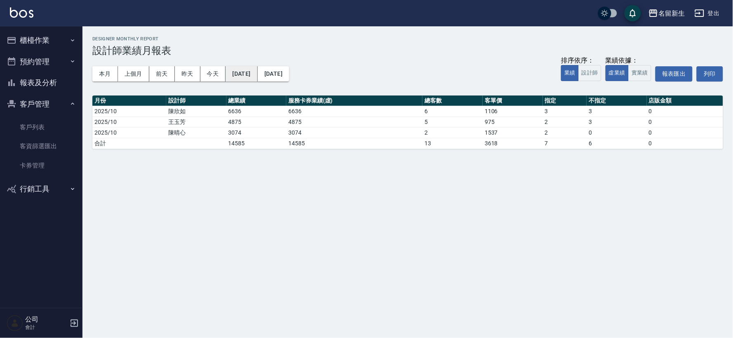
click at [257, 68] on button "[DATE]" at bounding box center [242, 73] width 32 height 15
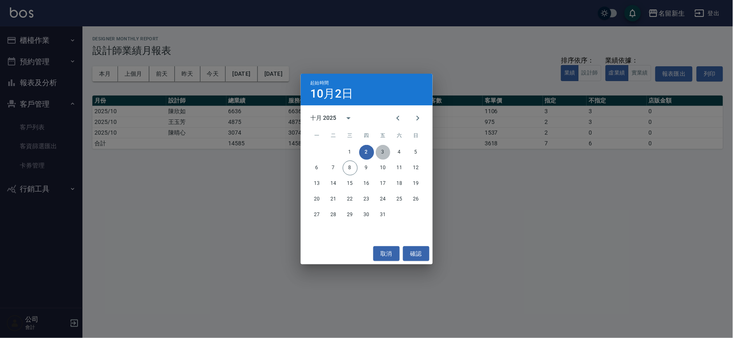
click at [388, 148] on button "3" at bounding box center [383, 152] width 15 height 15
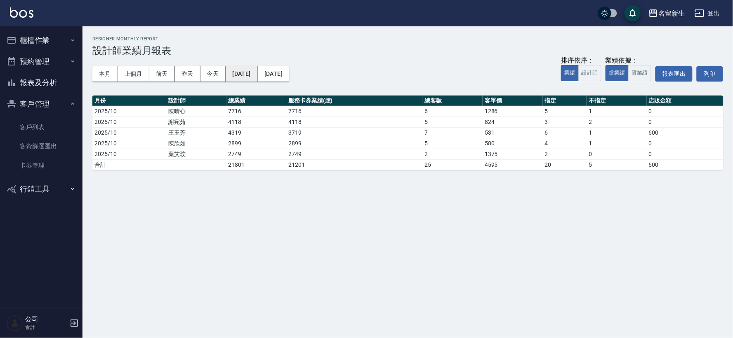
click at [254, 75] on button "2025/10/03" at bounding box center [242, 73] width 32 height 15
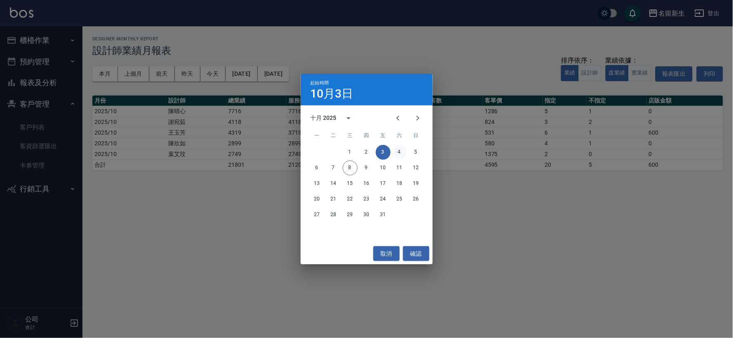
click at [403, 150] on button "4" at bounding box center [399, 152] width 15 height 15
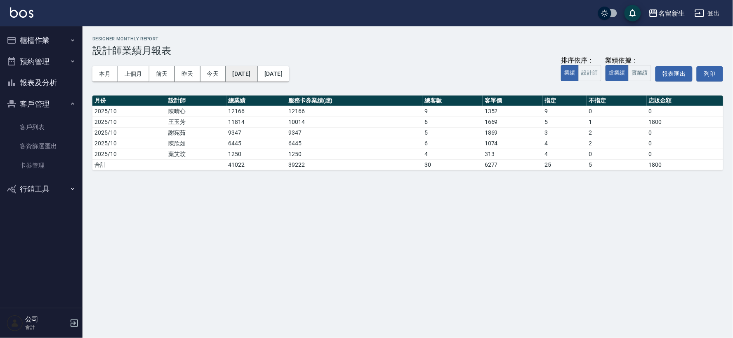
click at [257, 70] on button "2025/10/04" at bounding box center [242, 73] width 32 height 15
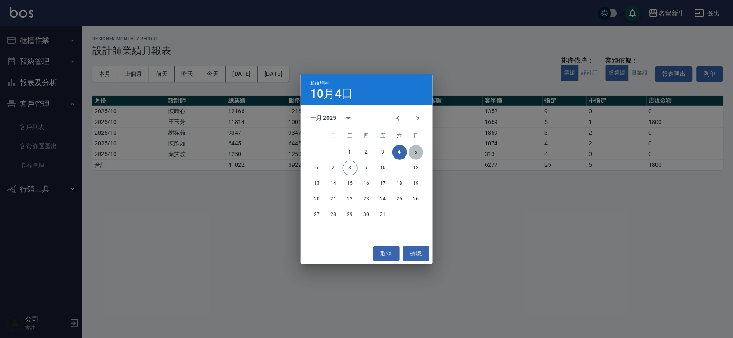
click at [415, 153] on button "5" at bounding box center [416, 152] width 15 height 15
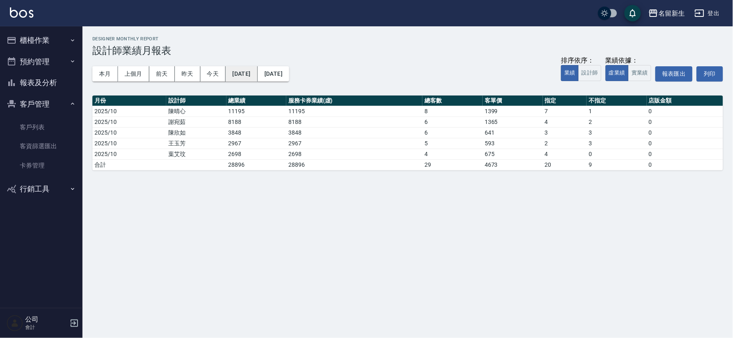
click at [257, 73] on button "2025/10/05" at bounding box center [242, 73] width 32 height 15
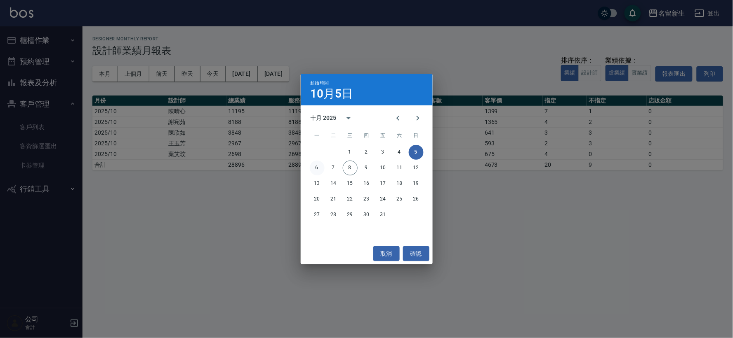
click at [315, 163] on button "6" at bounding box center [317, 168] width 15 height 15
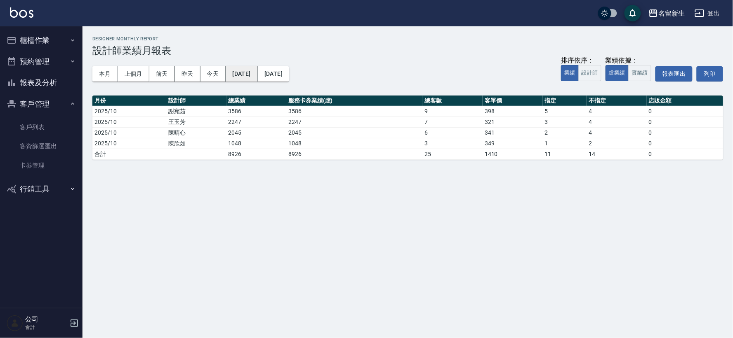
click at [245, 68] on button "2025/10/06" at bounding box center [242, 73] width 32 height 15
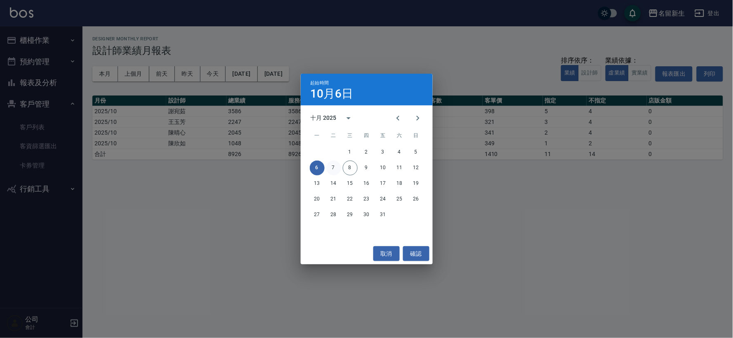
click at [334, 167] on button "7" at bounding box center [333, 168] width 15 height 15
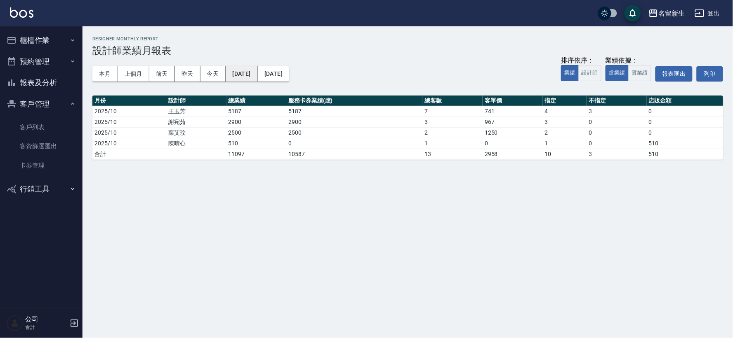
click at [257, 74] on button "[DATE]" at bounding box center [242, 73] width 32 height 15
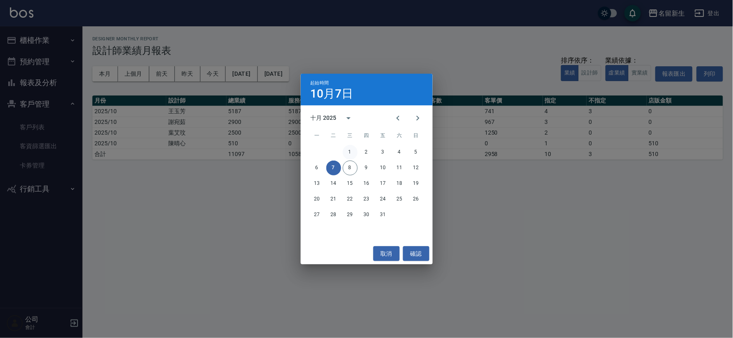
click at [356, 150] on button "1" at bounding box center [350, 152] width 15 height 15
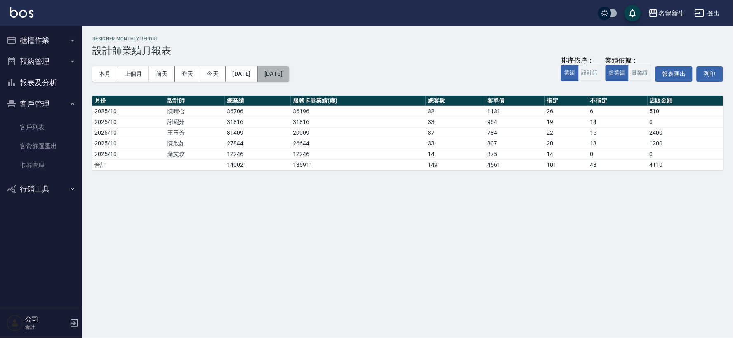
click at [289, 77] on button "[DATE]" at bounding box center [273, 73] width 31 height 15
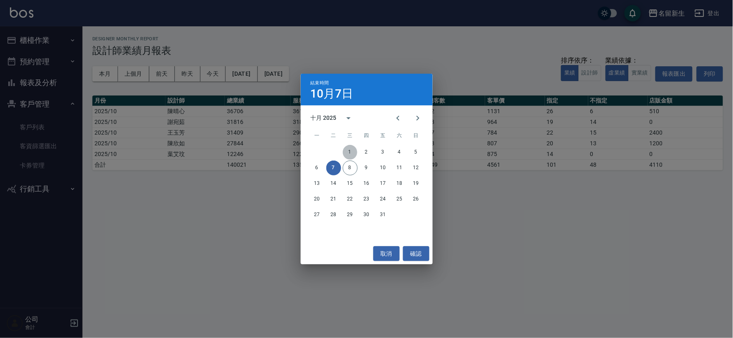
click at [350, 149] on button "1" at bounding box center [350, 152] width 15 height 15
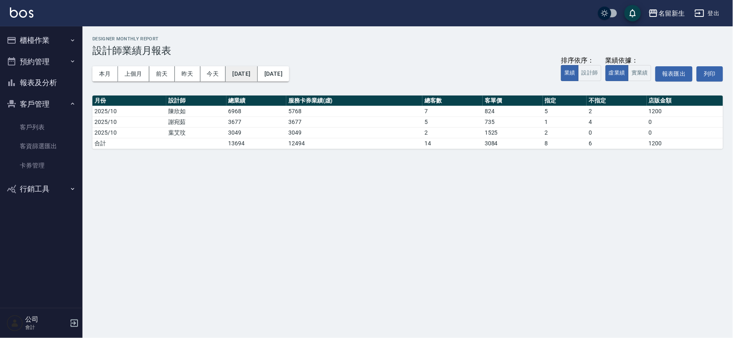
click at [257, 71] on button "[DATE]" at bounding box center [242, 73] width 32 height 15
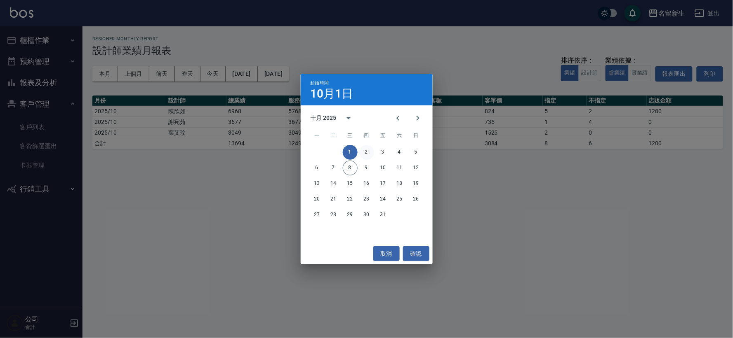
click at [373, 155] on button "2" at bounding box center [366, 152] width 15 height 15
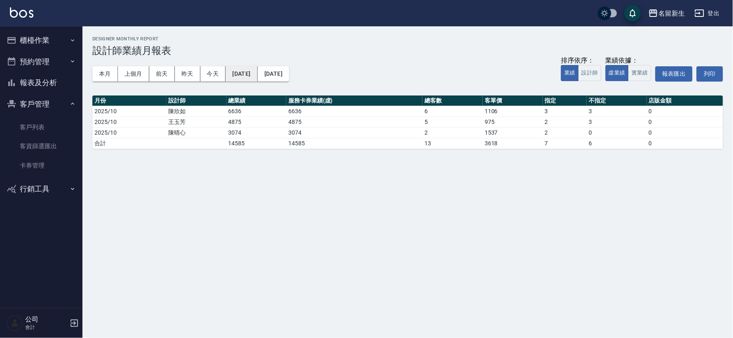
click at [257, 69] on button "[DATE]" at bounding box center [242, 73] width 32 height 15
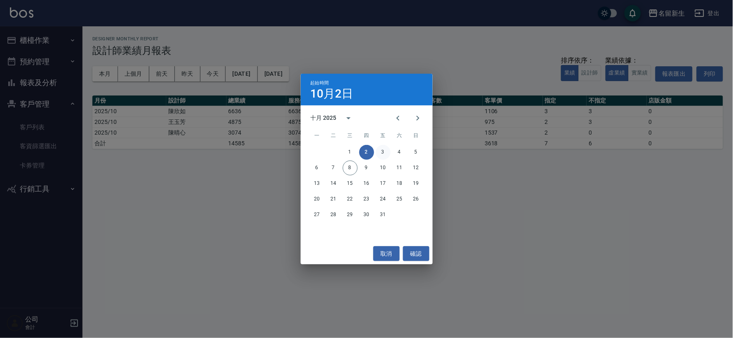
click at [381, 153] on button "3" at bounding box center [383, 152] width 15 height 15
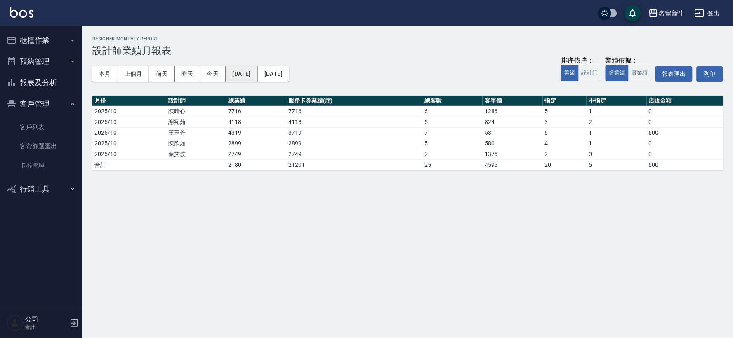
click at [249, 77] on button "2025/10/03" at bounding box center [242, 73] width 32 height 15
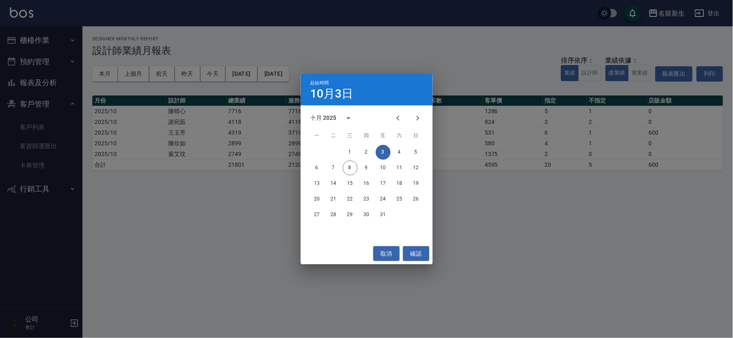
click at [406, 149] on div "1 2 3 4 5" at bounding box center [367, 152] width 132 height 15
click at [399, 157] on button "4" at bounding box center [399, 152] width 15 height 15
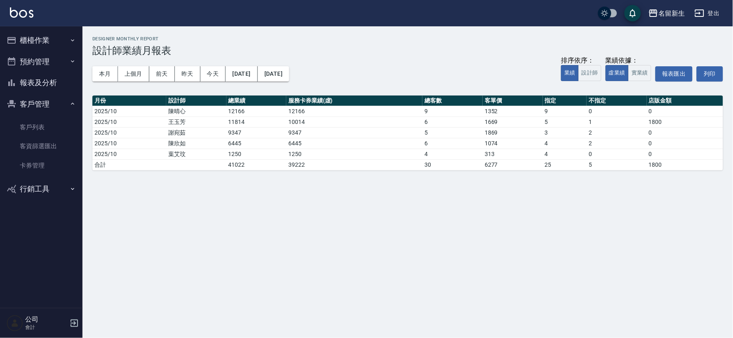
click at [250, 65] on div "本月 上個月 前天 昨天 今天 2025/10/04 2025/10/04 排序依序： 業績 設計師 業績依據： 虛業績 實業績 報表匯出 列印" at bounding box center [407, 73] width 630 height 35
click at [253, 73] on button "2025/10/04" at bounding box center [242, 73] width 32 height 15
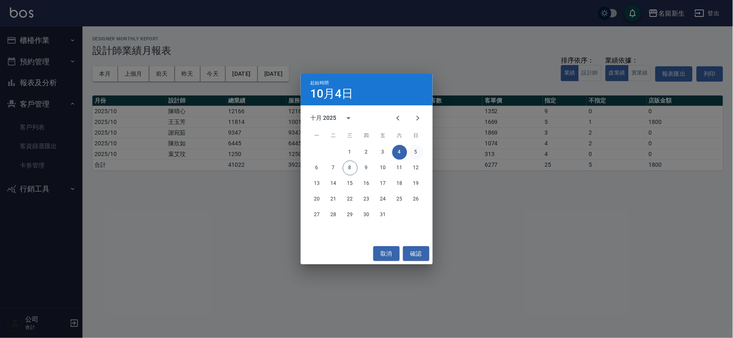
click at [417, 150] on button "5" at bounding box center [416, 152] width 15 height 15
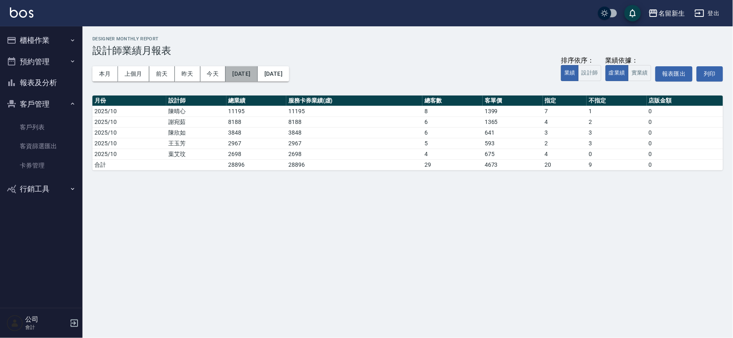
click at [235, 73] on button "2025/10/05" at bounding box center [242, 73] width 32 height 15
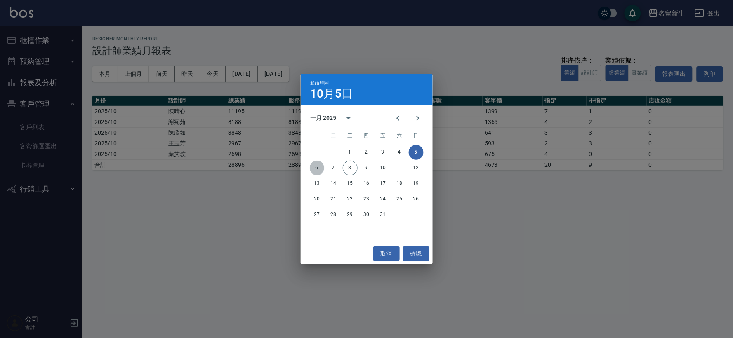
click at [314, 168] on button "6" at bounding box center [317, 168] width 15 height 15
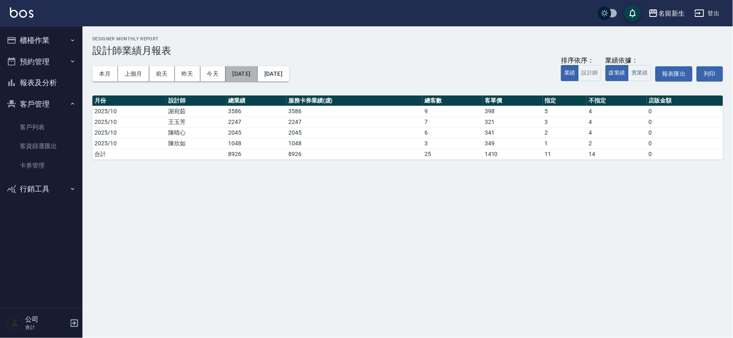
click at [238, 70] on button "2025/10/06" at bounding box center [242, 73] width 32 height 15
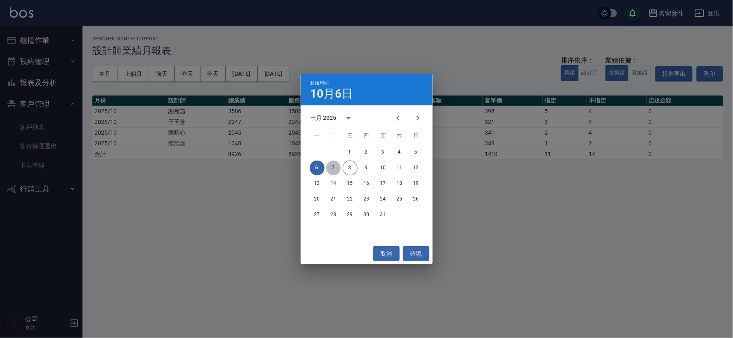
click at [327, 170] on button "7" at bounding box center [333, 168] width 15 height 15
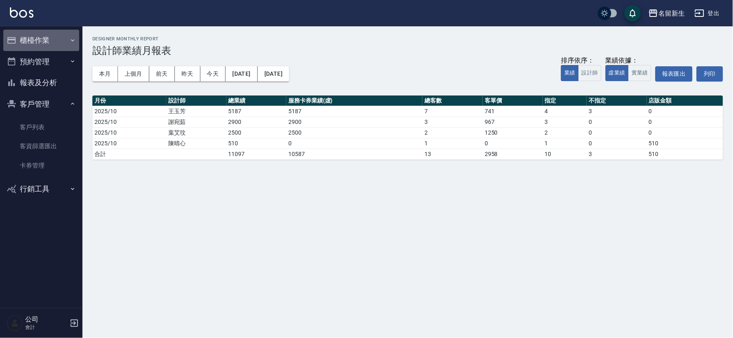
click at [52, 46] on button "櫃檯作業" at bounding box center [41, 40] width 76 height 21
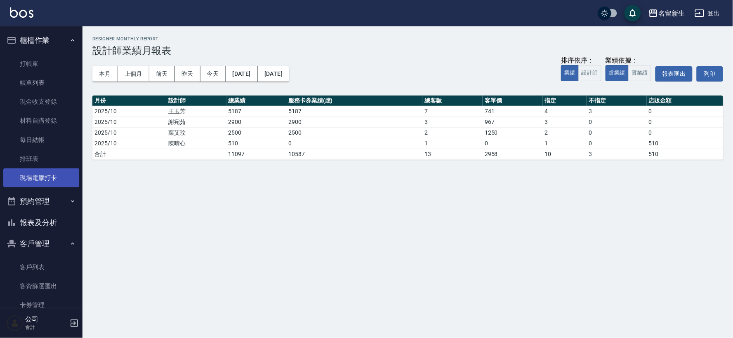
click at [55, 180] on link "現場電腦打卡" at bounding box center [41, 178] width 76 height 19
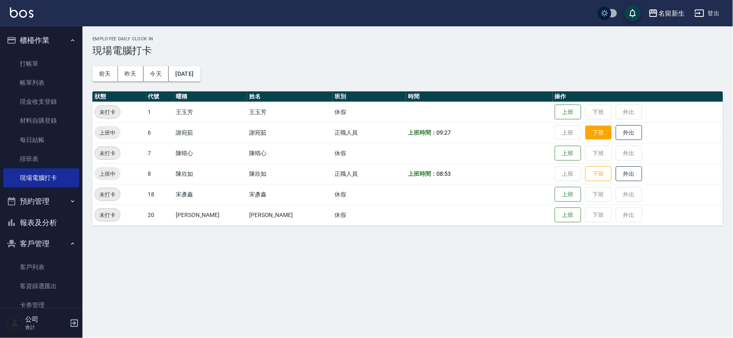
click at [591, 134] on button "下班" at bounding box center [598, 133] width 26 height 14
click at [38, 224] on button "報表及分析" at bounding box center [41, 222] width 76 height 21
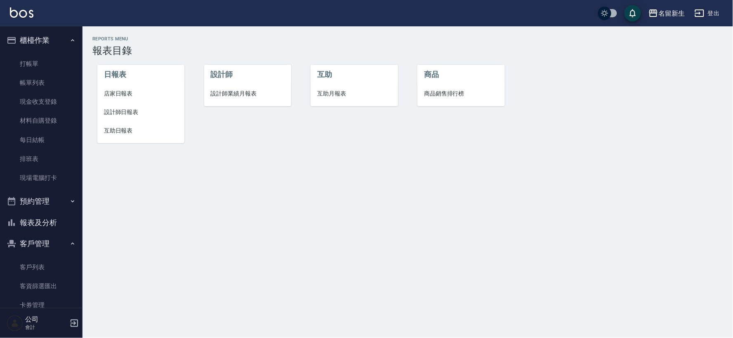
click at [135, 86] on li "店家日報表" at bounding box center [140, 94] width 87 height 19
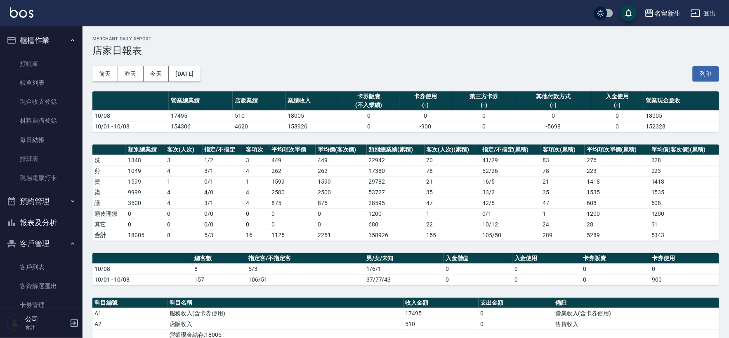
click at [218, 69] on div "前天 昨天 今天 2025/10/08 列印" at bounding box center [405, 73] width 626 height 35
click at [200, 72] on button "[DATE]" at bounding box center [184, 73] width 31 height 15
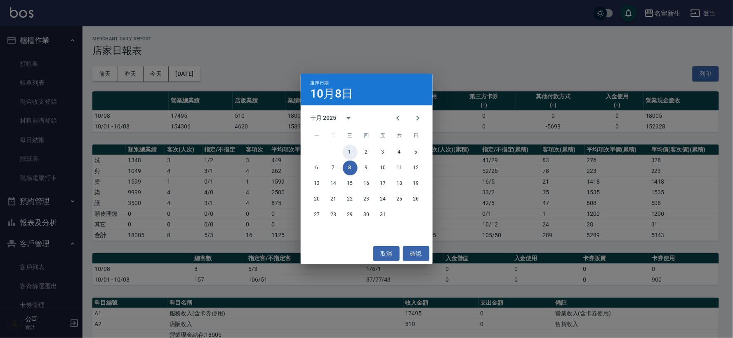
click at [355, 153] on button "1" at bounding box center [350, 152] width 15 height 15
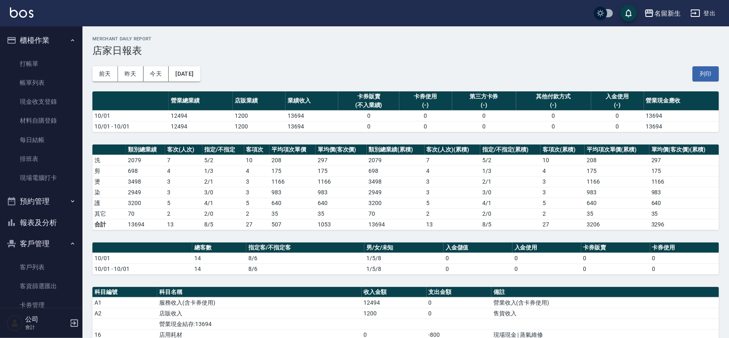
click at [54, 220] on button "報表及分析" at bounding box center [41, 222] width 76 height 21
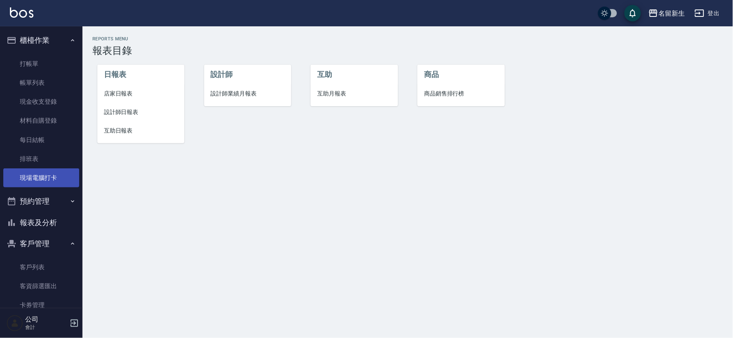
click at [57, 171] on link "現場電腦打卡" at bounding box center [41, 178] width 76 height 19
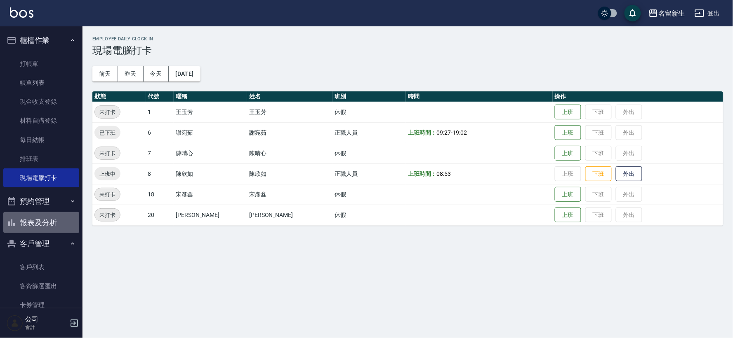
click at [42, 228] on button "報表及分析" at bounding box center [41, 222] width 76 height 21
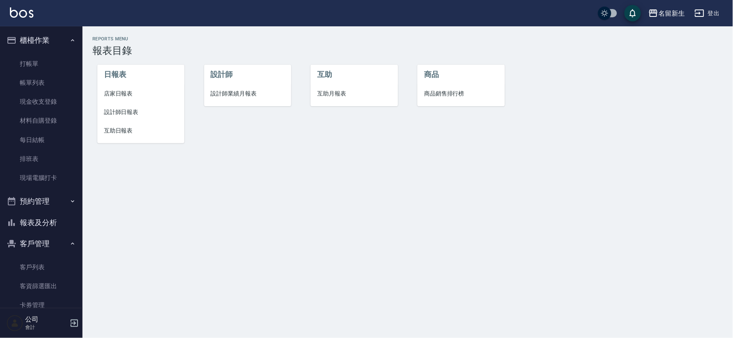
click at [223, 87] on li "設計師業績月報表" at bounding box center [247, 94] width 87 height 19
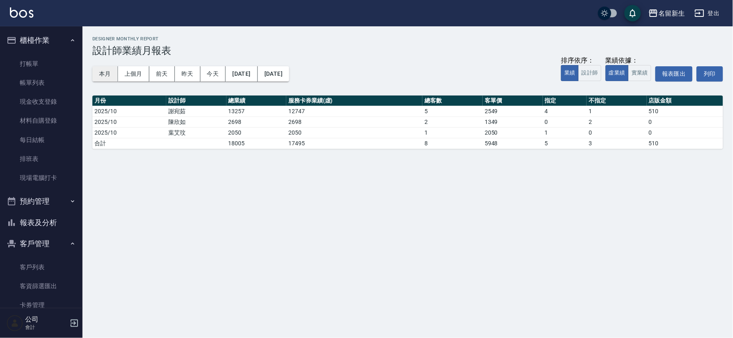
click at [100, 72] on button "本月" at bounding box center [105, 73] width 26 height 15
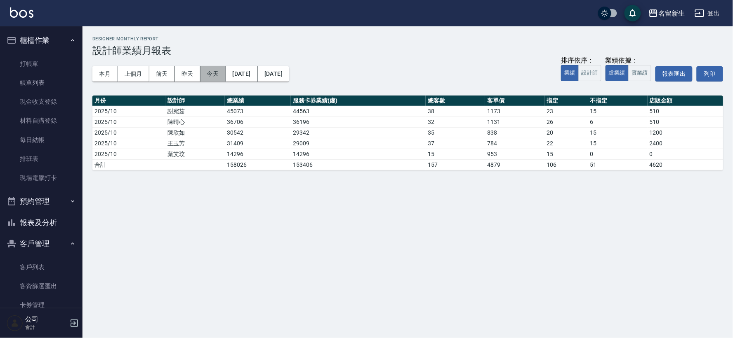
click at [218, 75] on button "今天" at bounding box center [213, 73] width 26 height 15
